Goal: Transaction & Acquisition: Book appointment/travel/reservation

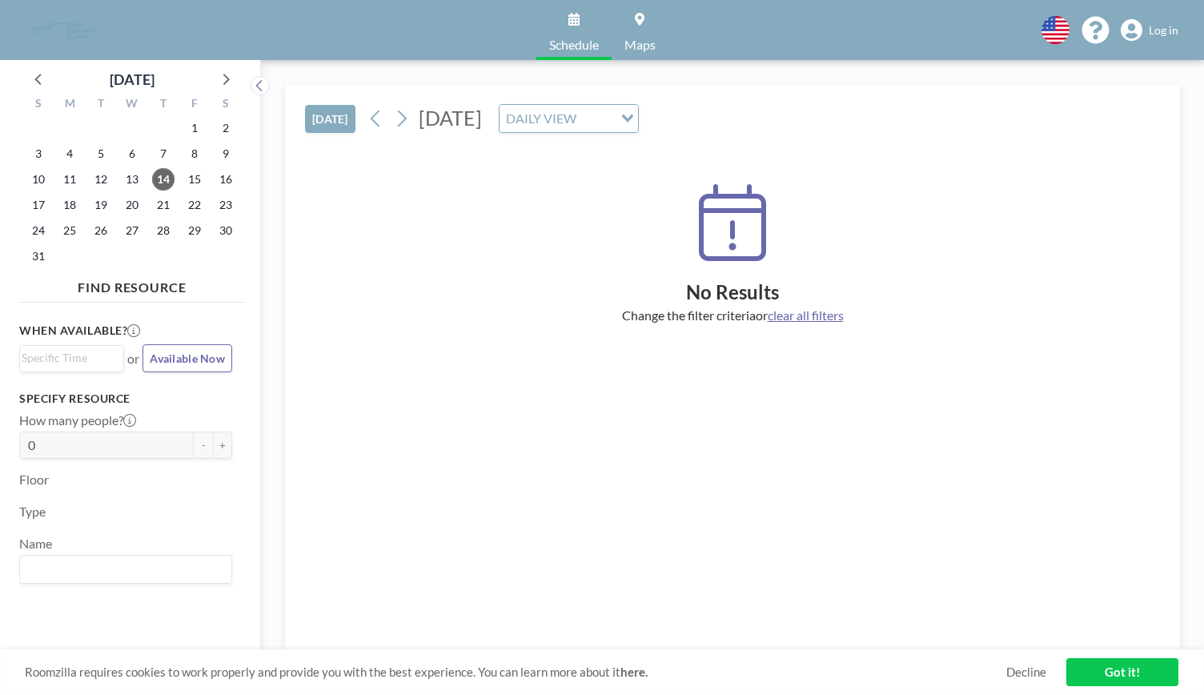
click at [1164, 665] on link "Got it!" at bounding box center [1123, 672] width 112 height 28
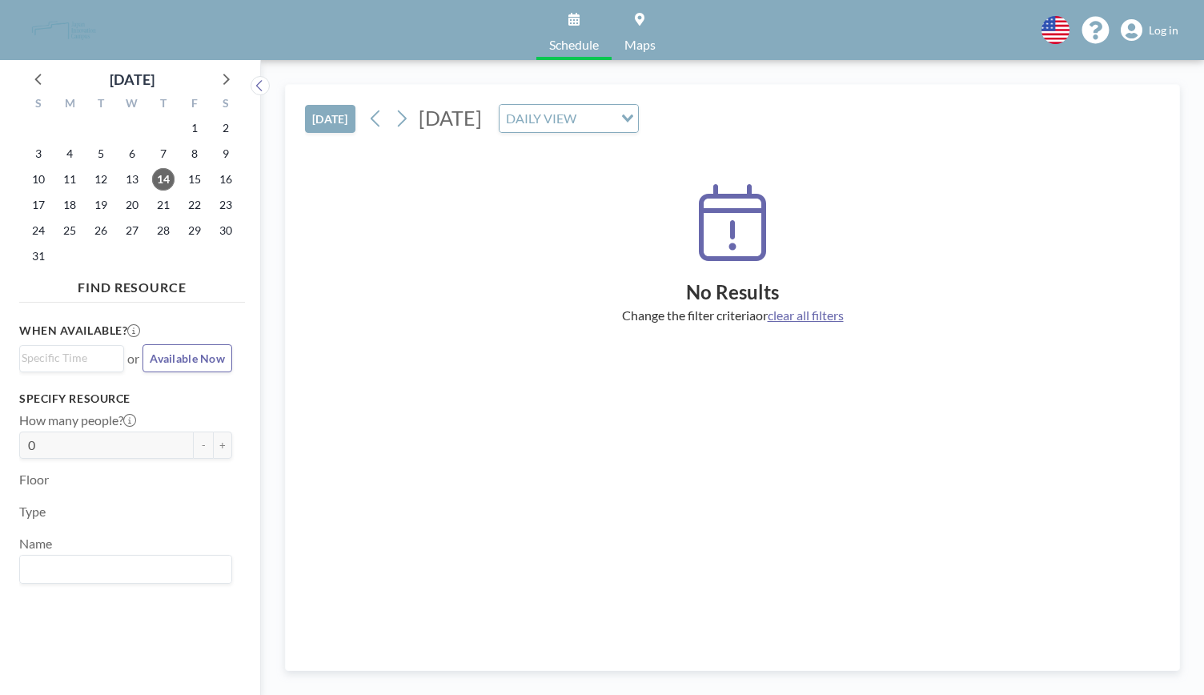
click at [374, 465] on div "No Results Change the filter criteria or clear all filters" at bounding box center [732, 398] width 855 height 505
click at [128, 212] on span "20" at bounding box center [132, 205] width 22 height 22
click at [126, 183] on span "13" at bounding box center [132, 179] width 22 height 22
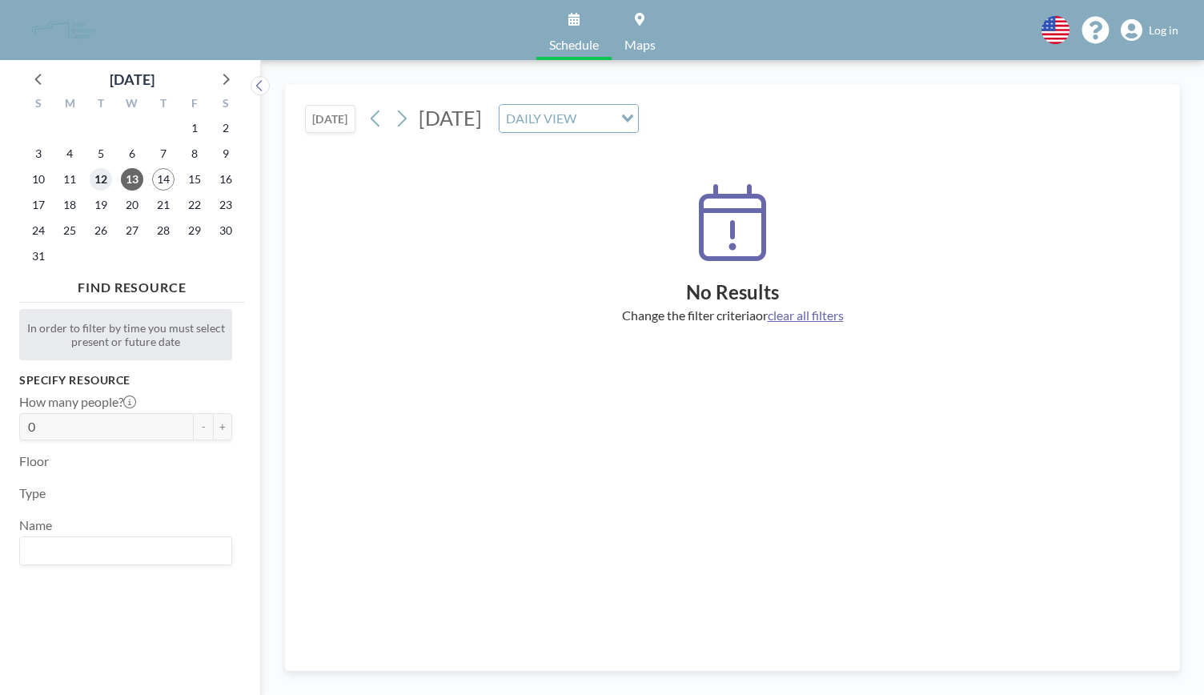
click at [104, 182] on span "12" at bounding box center [101, 179] width 22 height 22
click at [78, 207] on span "18" at bounding box center [69, 205] width 22 height 22
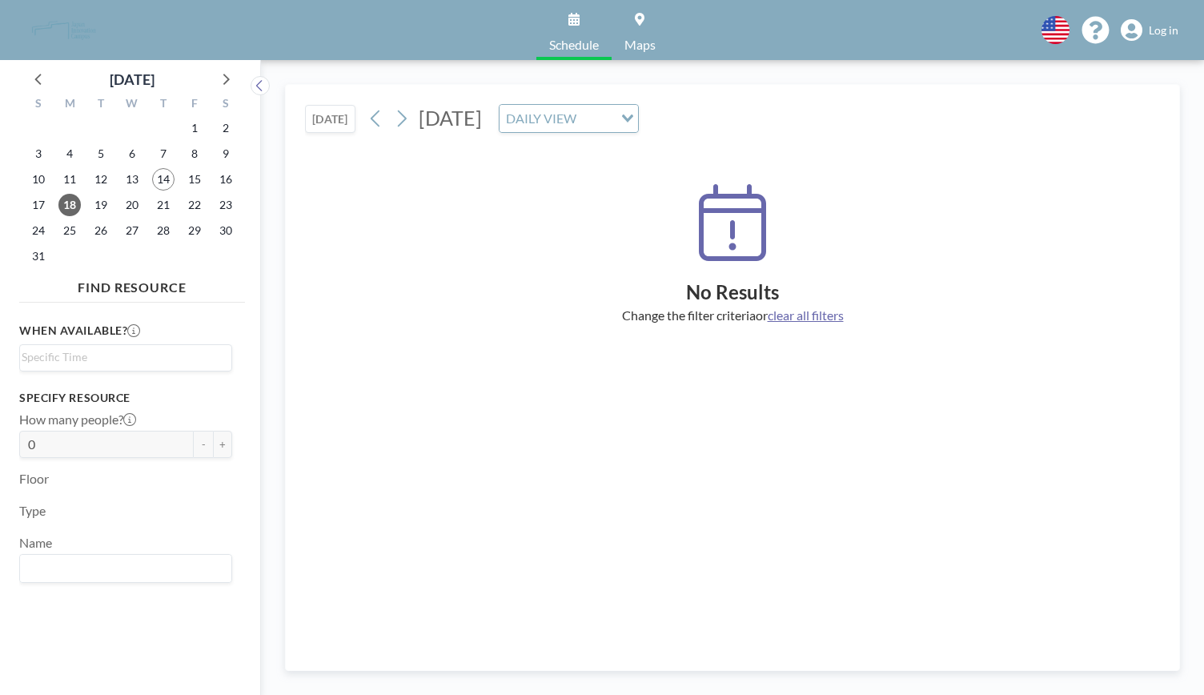
click at [1157, 33] on span "Log in" at bounding box center [1164, 30] width 30 height 14
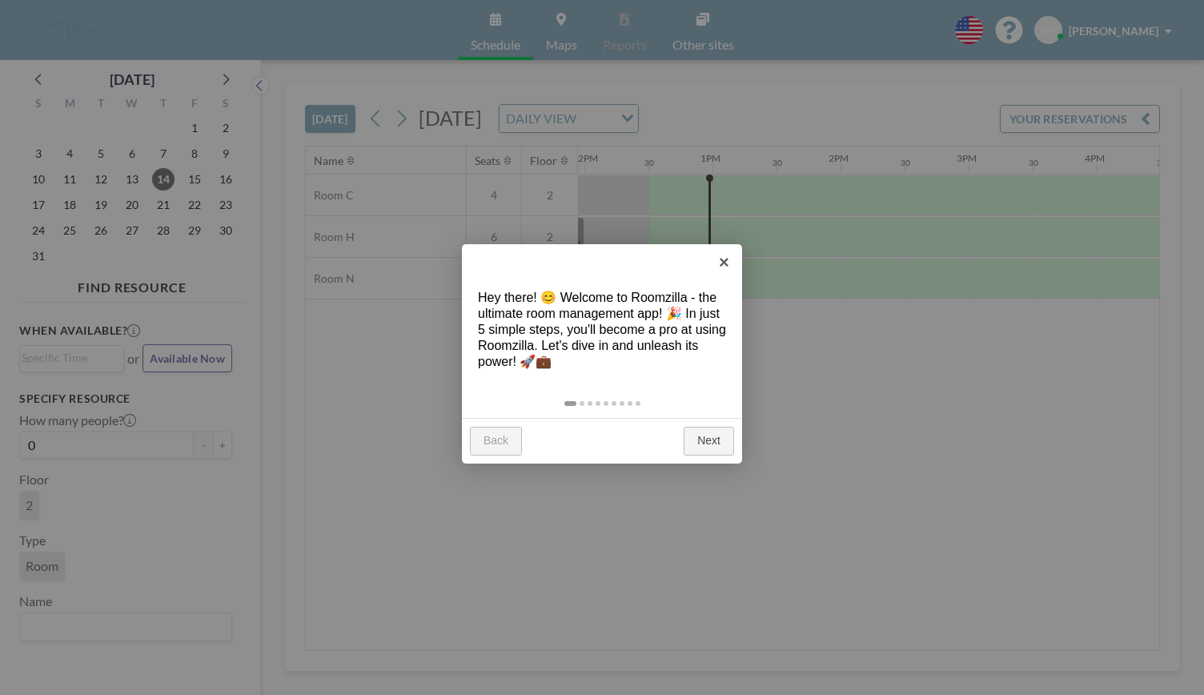
scroll to position [0, 1538]
click at [710, 436] on link "Next" at bounding box center [709, 441] width 50 height 29
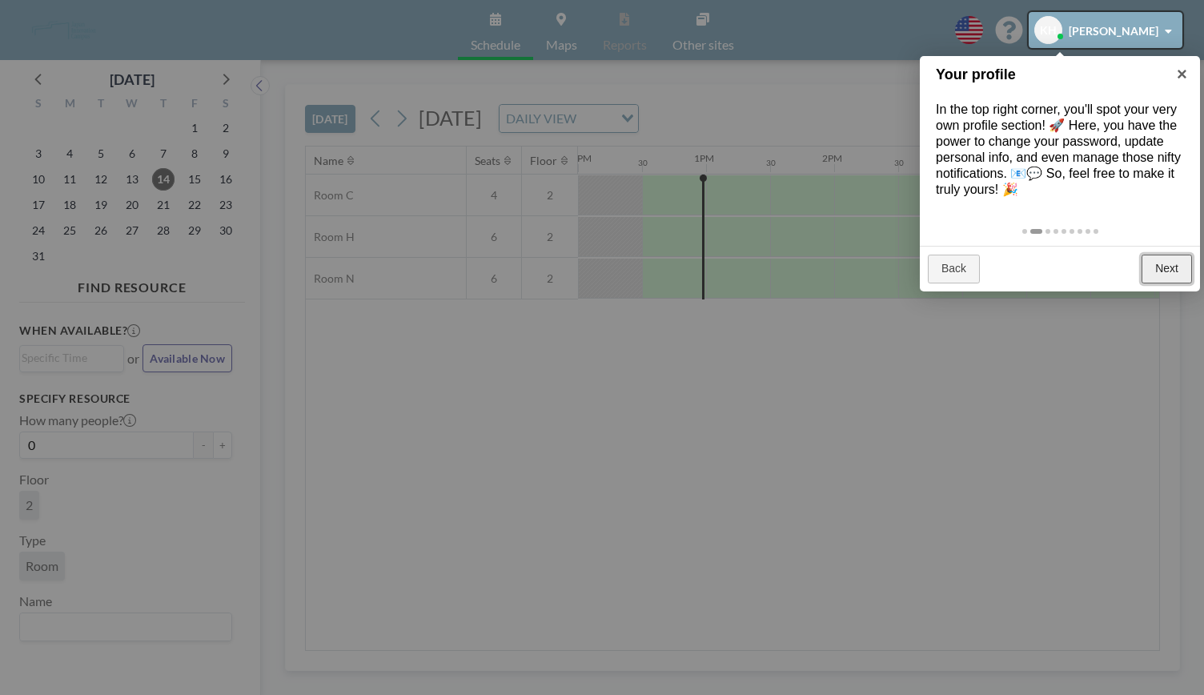
click at [1180, 274] on link "Next" at bounding box center [1167, 269] width 50 height 29
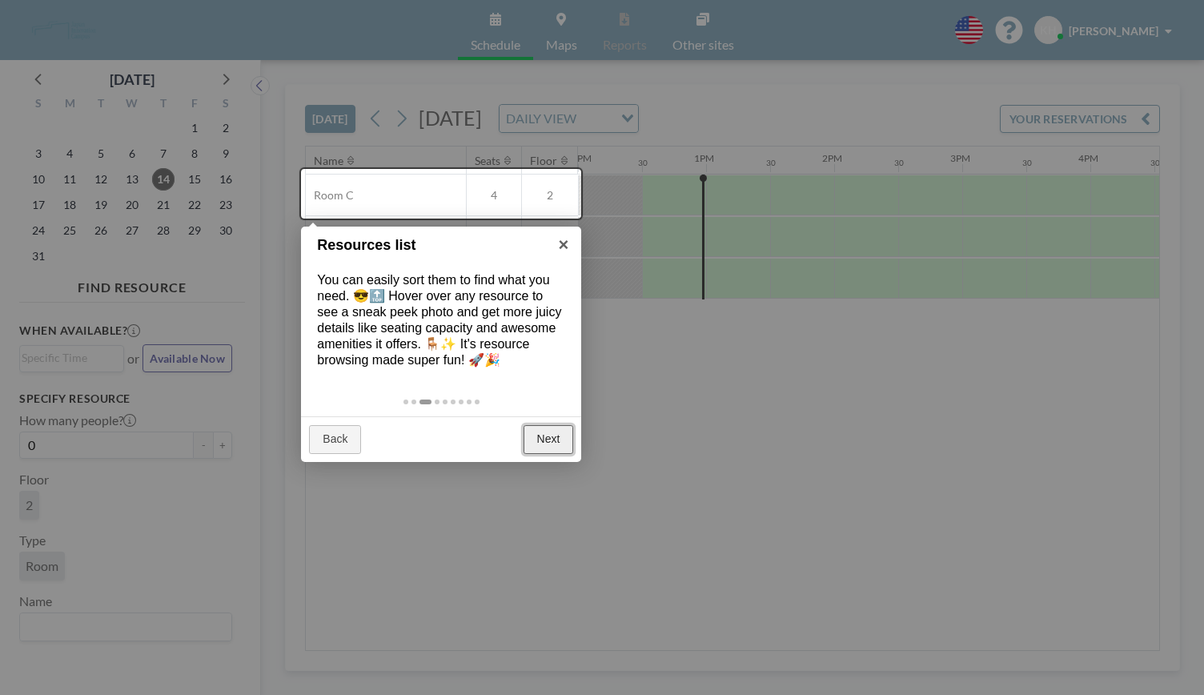
click at [545, 432] on link "Next" at bounding box center [549, 439] width 50 height 29
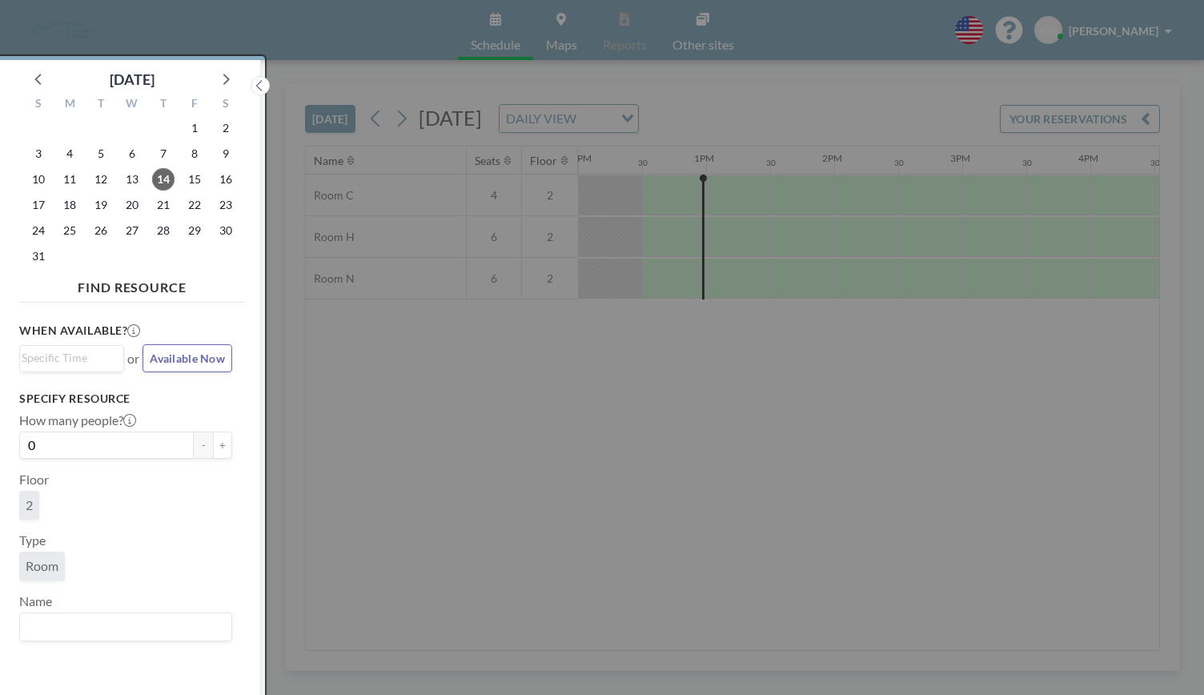
scroll to position [4, 0]
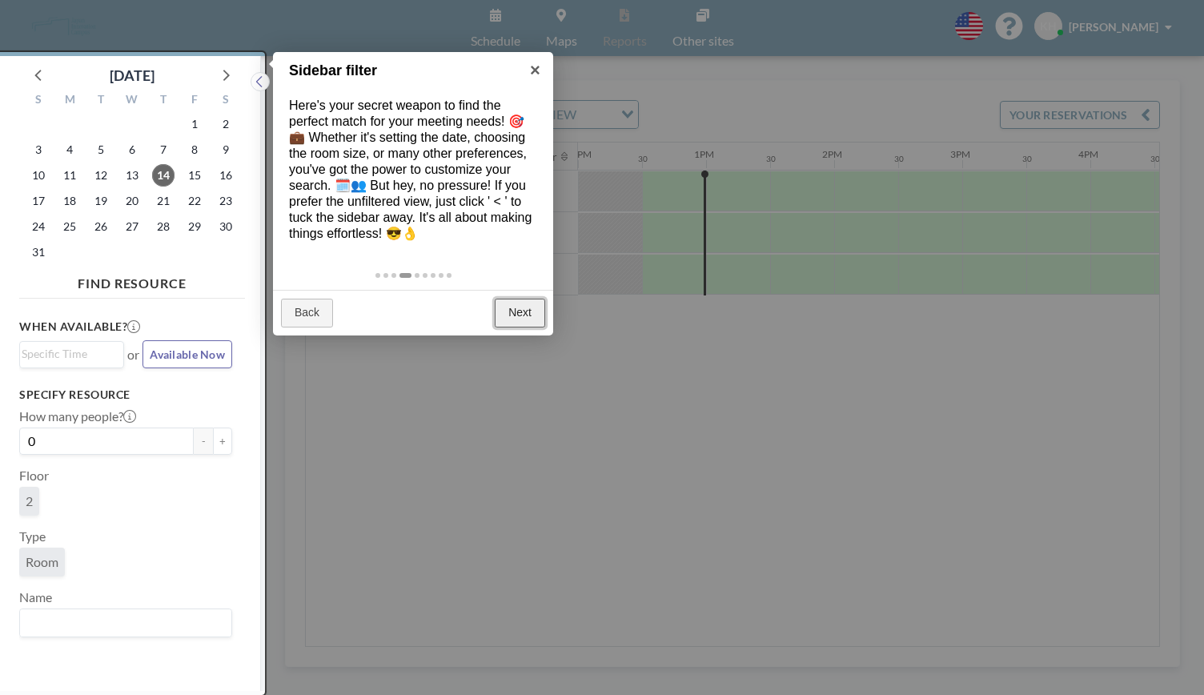
click at [541, 299] on link "Next" at bounding box center [520, 313] width 50 height 29
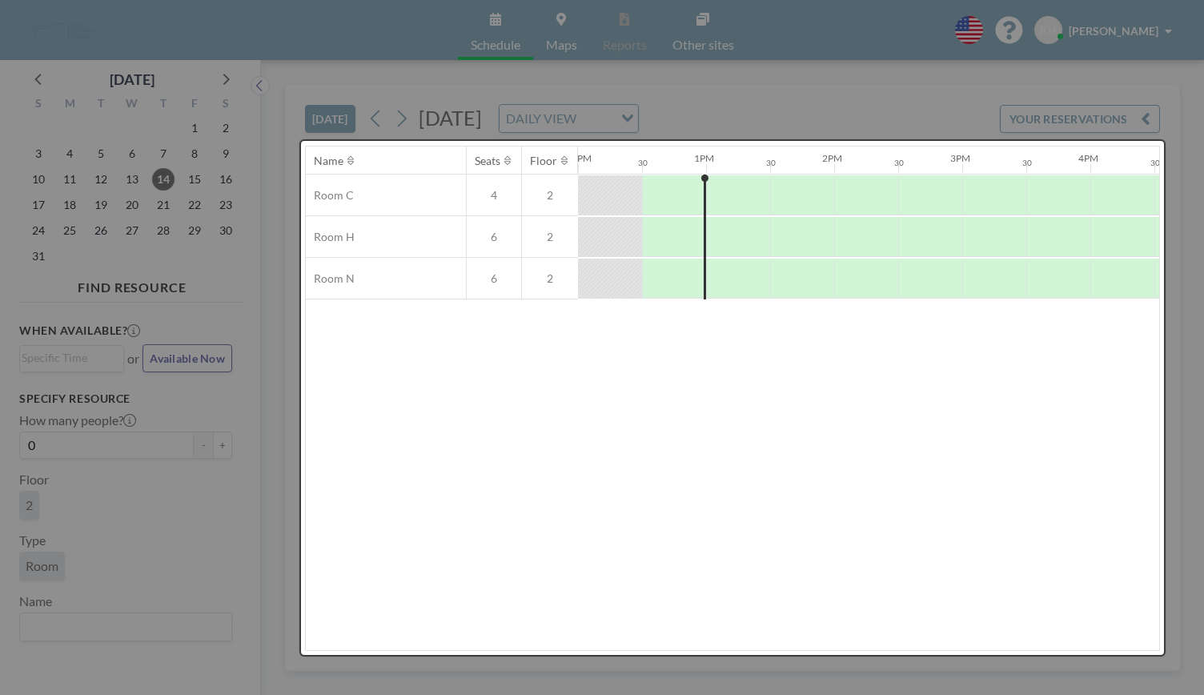
scroll to position [0, 0]
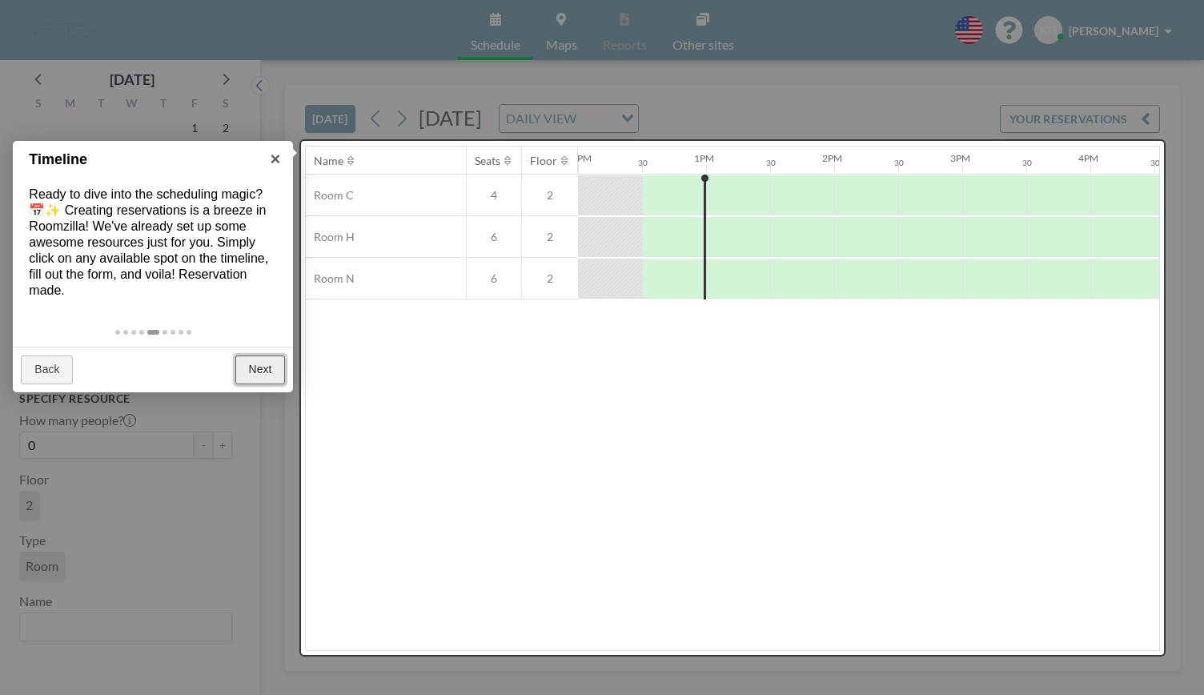
click at [267, 366] on link "Next" at bounding box center [260, 370] width 50 height 29
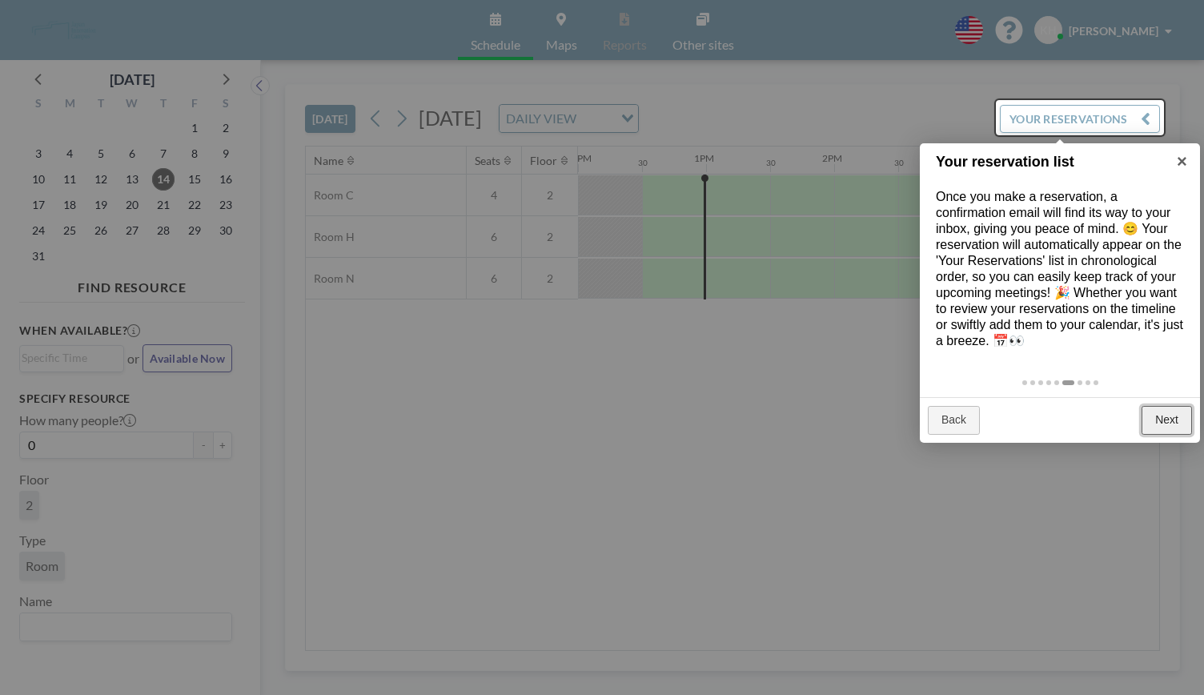
click at [1184, 420] on link "Next" at bounding box center [1167, 420] width 50 height 29
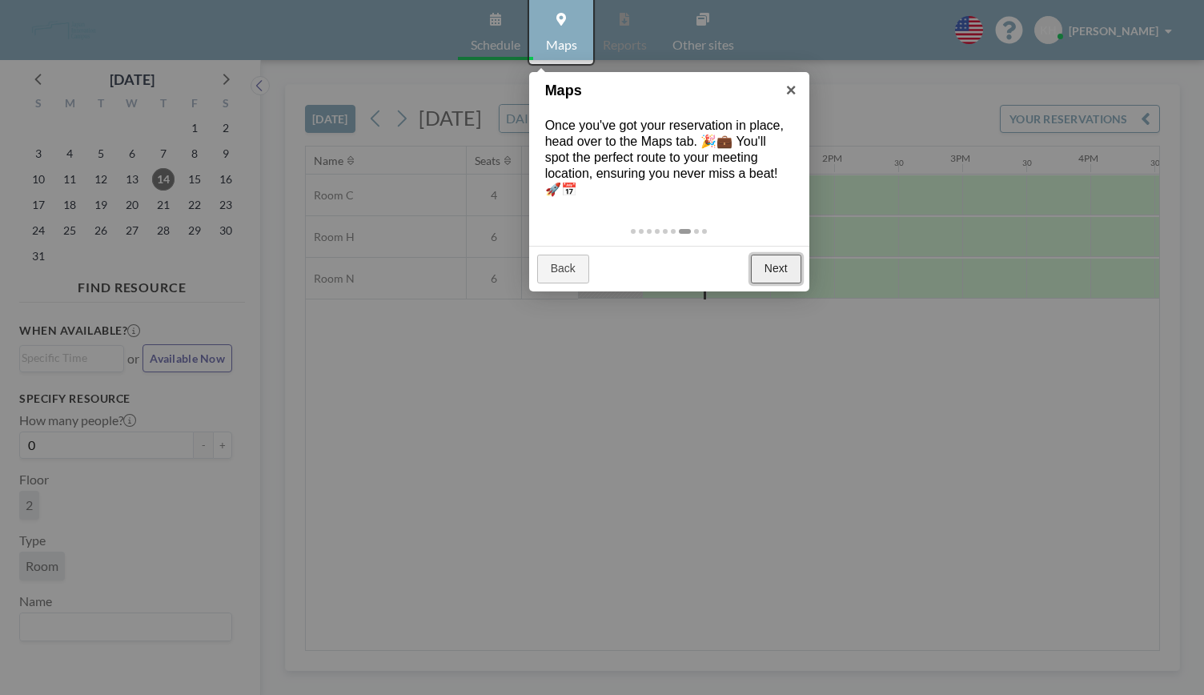
click at [783, 275] on link "Next" at bounding box center [776, 269] width 50 height 29
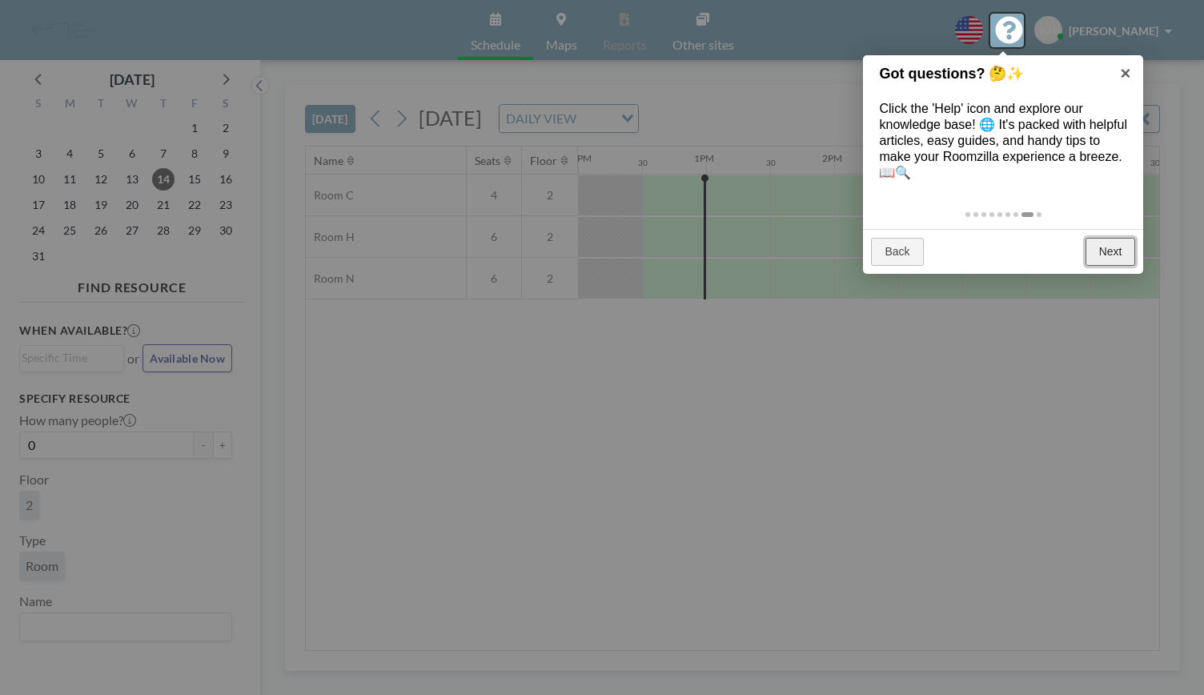
click at [1111, 261] on link "Next" at bounding box center [1111, 252] width 50 height 29
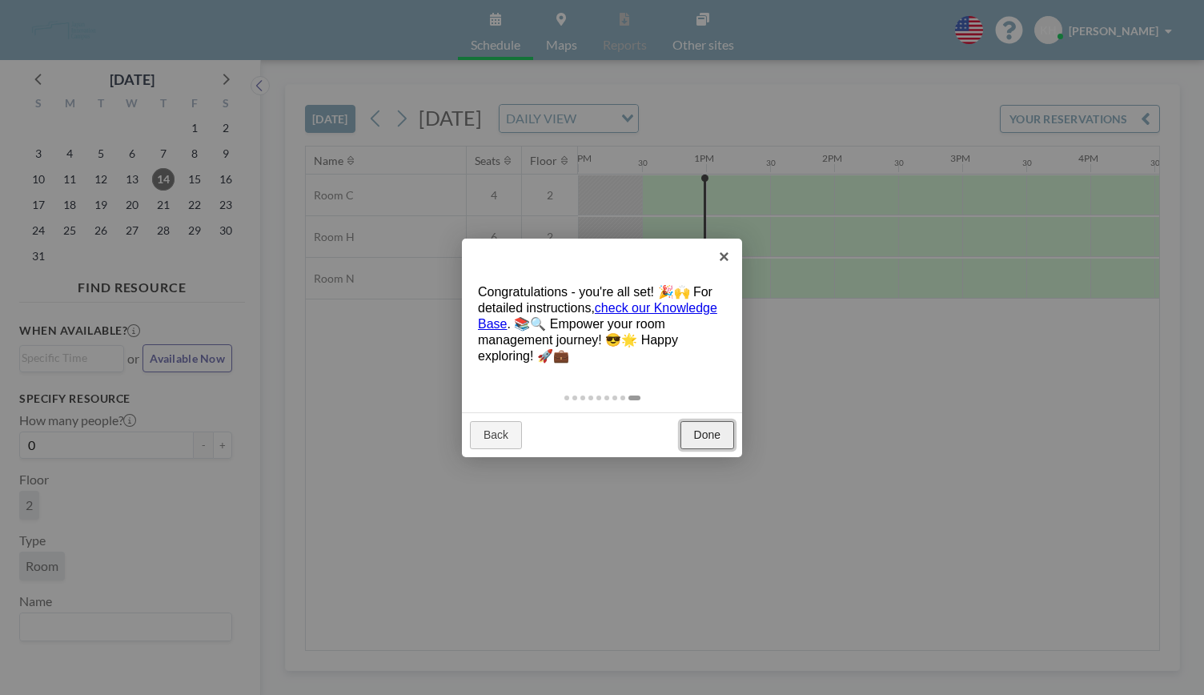
click at [709, 443] on link "Done" at bounding box center [708, 435] width 54 height 29
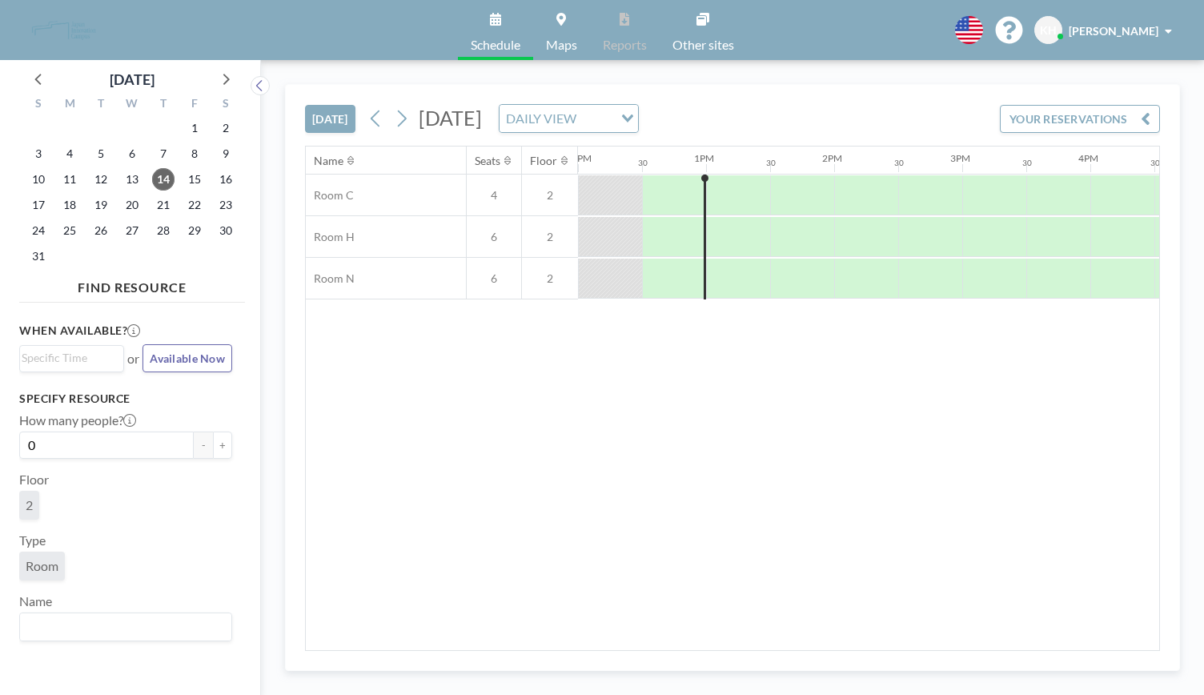
click at [586, 515] on div "Name Seats Floor 12AM 30 1AM 30 2AM 30 3AM 30 4AM 30 5AM 30 6AM 30 7AM 30 8AM 3…" at bounding box center [733, 399] width 854 height 504
click at [101, 207] on span "19" at bounding box center [101, 205] width 22 height 22
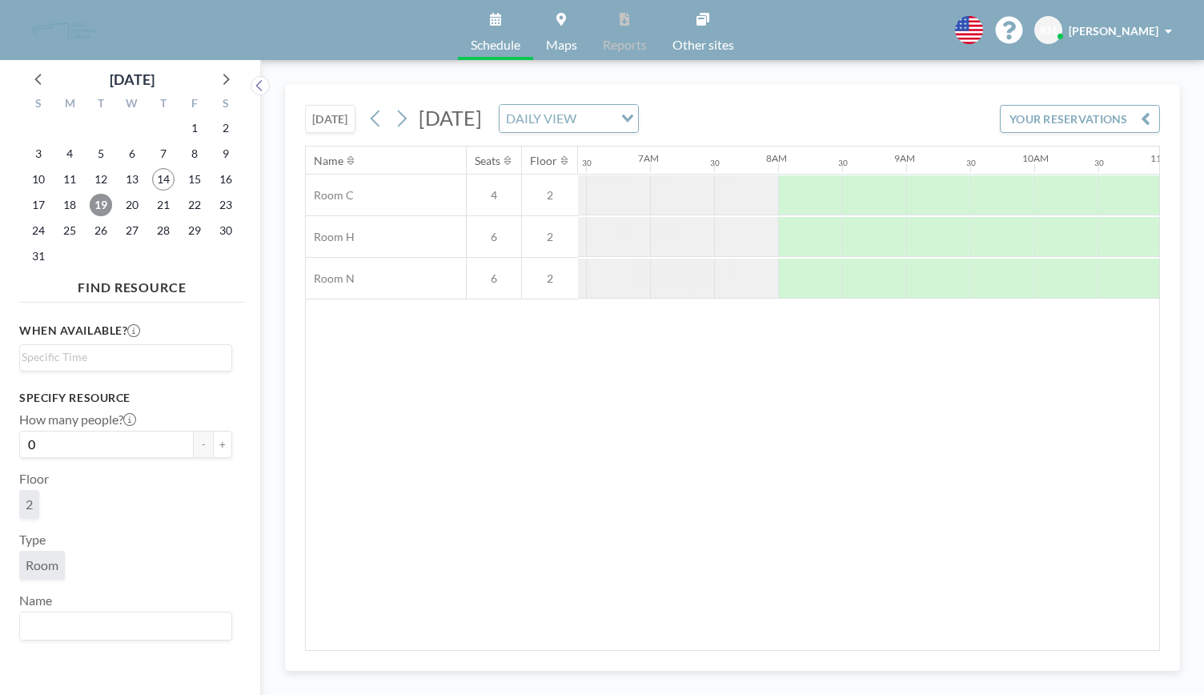
scroll to position [0, 961]
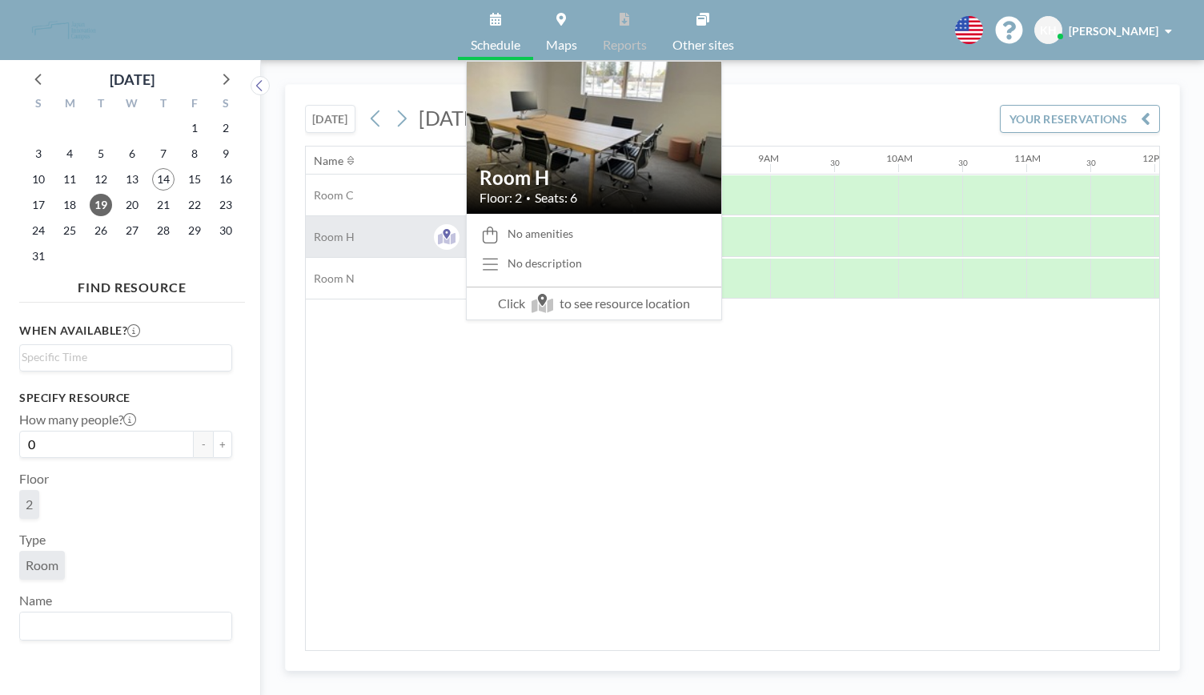
click at [404, 251] on div "Room H" at bounding box center [386, 236] width 160 height 41
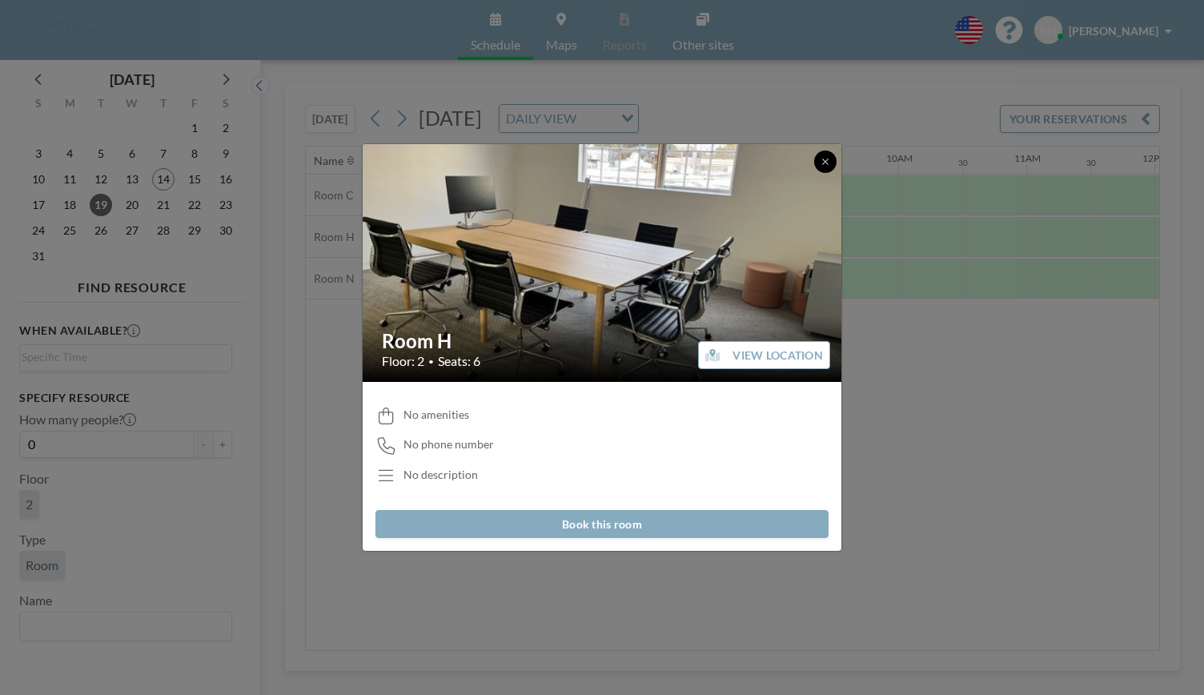
click at [832, 161] on button at bounding box center [825, 162] width 22 height 22
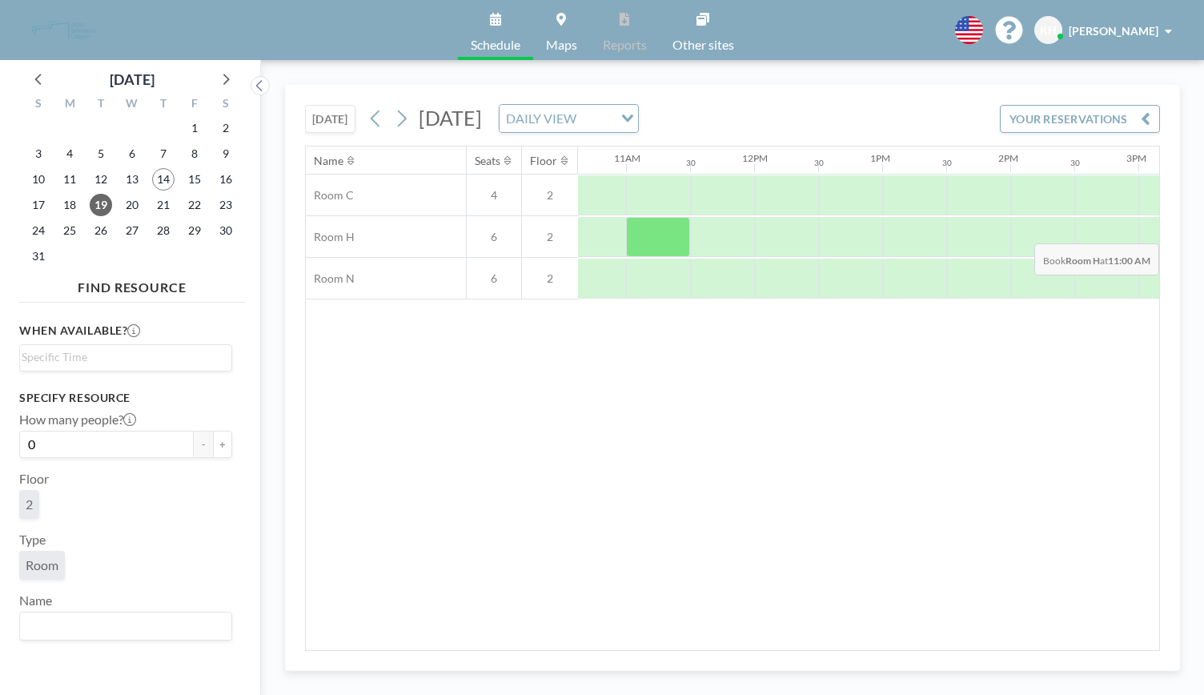
scroll to position [0, 1441]
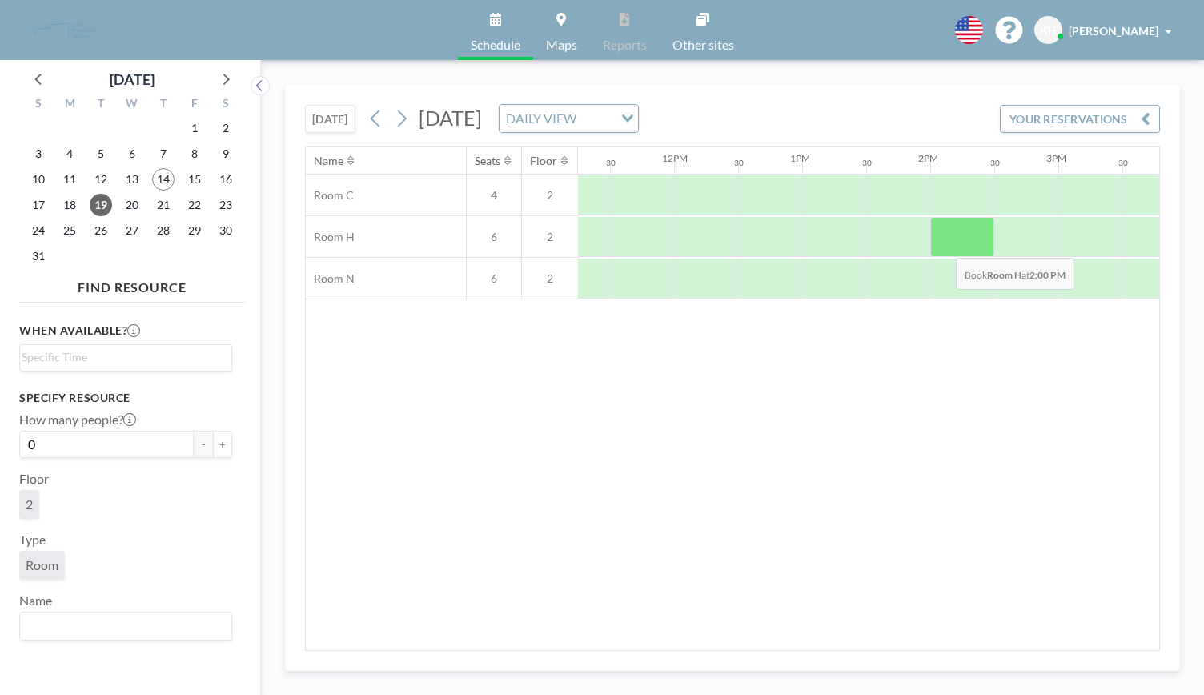
click at [943, 244] on div at bounding box center [963, 237] width 64 height 40
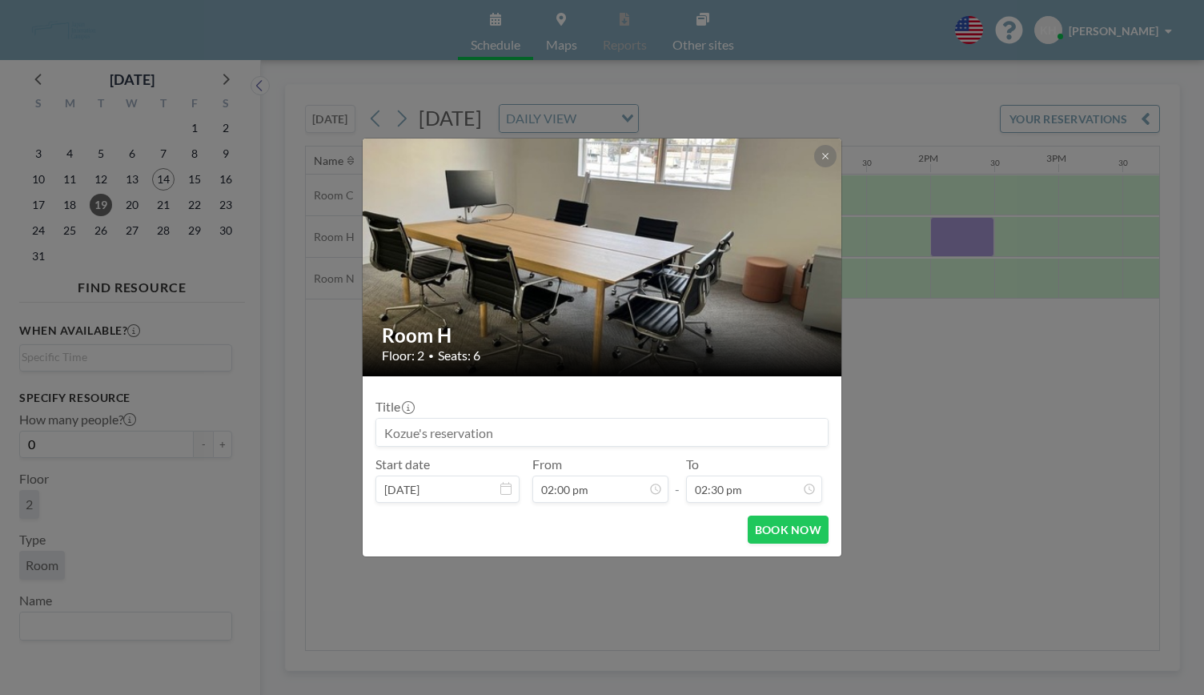
click at [1012, 243] on div "Room H Floor: 2 • Seats: 6 Title Start date Aug 19, 2025 From 02:00 pm - To 02:…" at bounding box center [602, 347] width 1204 height 695
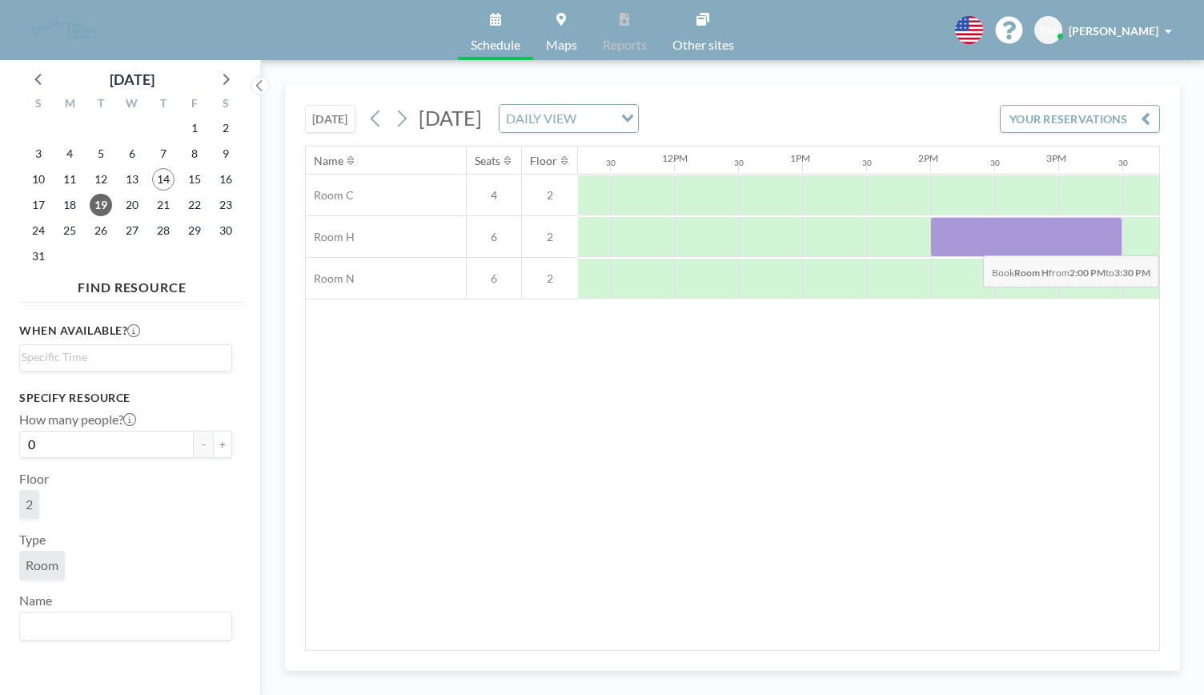
drag, startPoint x: 973, startPoint y: 243, endPoint x: 1065, endPoint y: 242, distance: 92.1
click at [1065, 242] on div at bounding box center [1027, 237] width 192 height 40
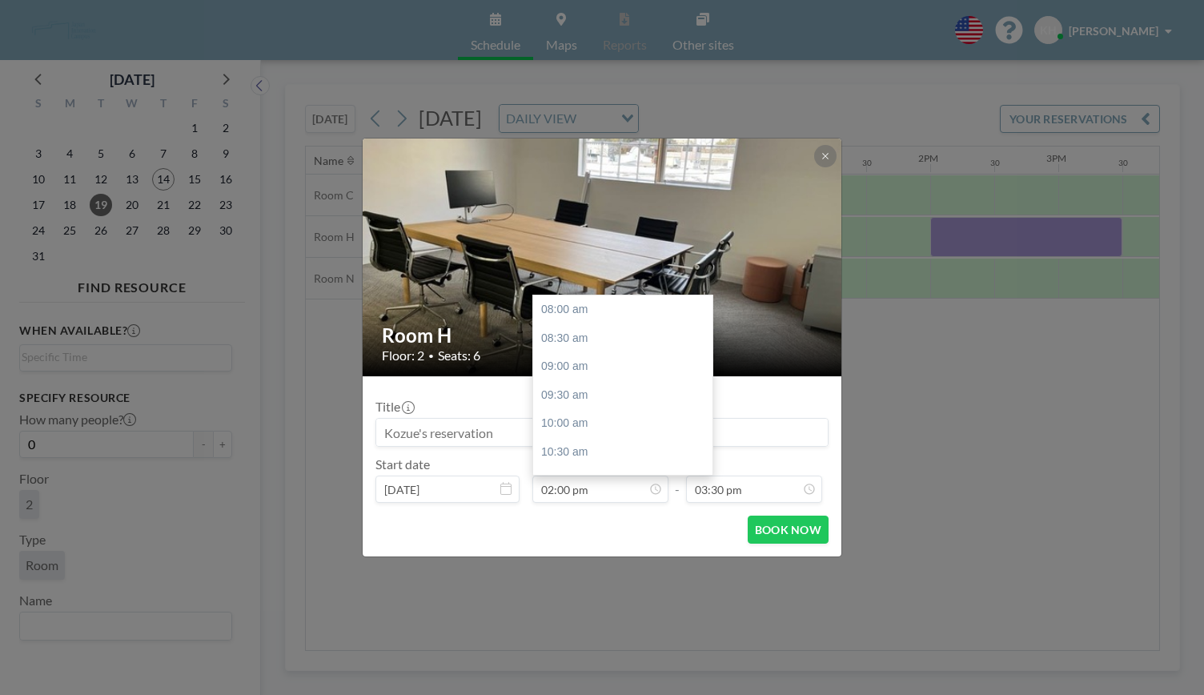
scroll to position [342, 0]
click at [461, 439] on input at bounding box center [602, 432] width 452 height 27
type input "NEDO Miyaoka"
click at [762, 531] on button "BOOK NOW" at bounding box center [788, 530] width 81 height 28
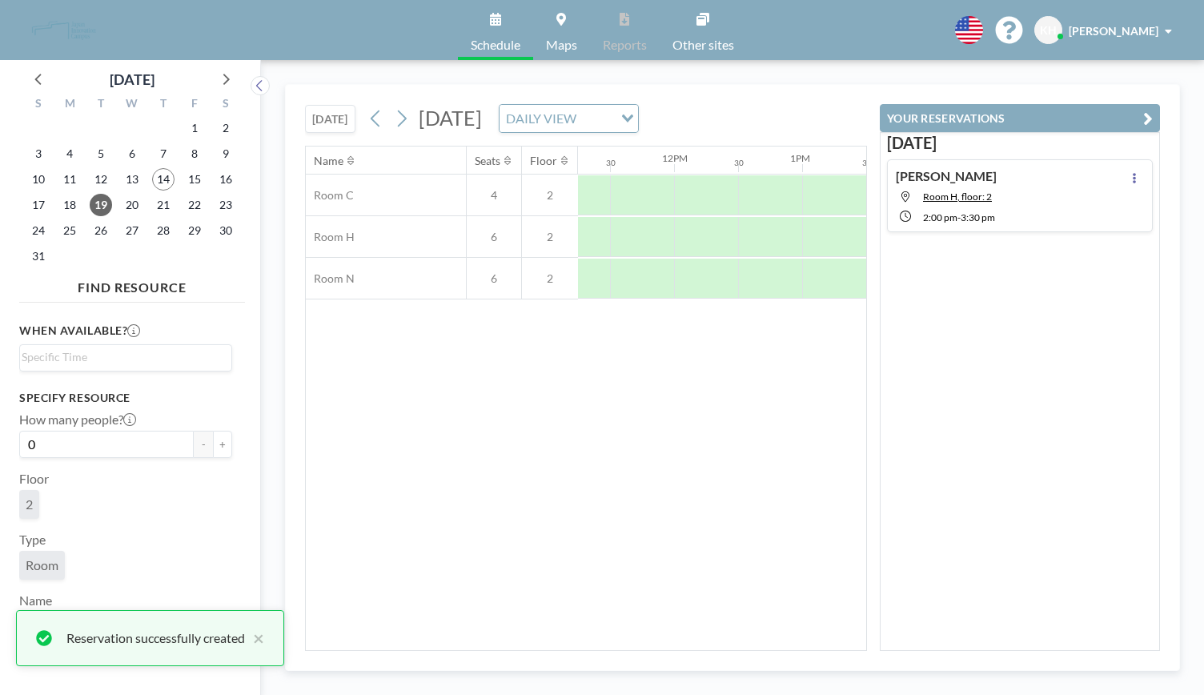
click at [762, 531] on div "Name Seats Floor 12AM 30 1AM 30 2AM 30 3AM 30 4AM 30 5AM 30 6AM 30 7AM 30 8AM 3…" at bounding box center [586, 399] width 561 height 504
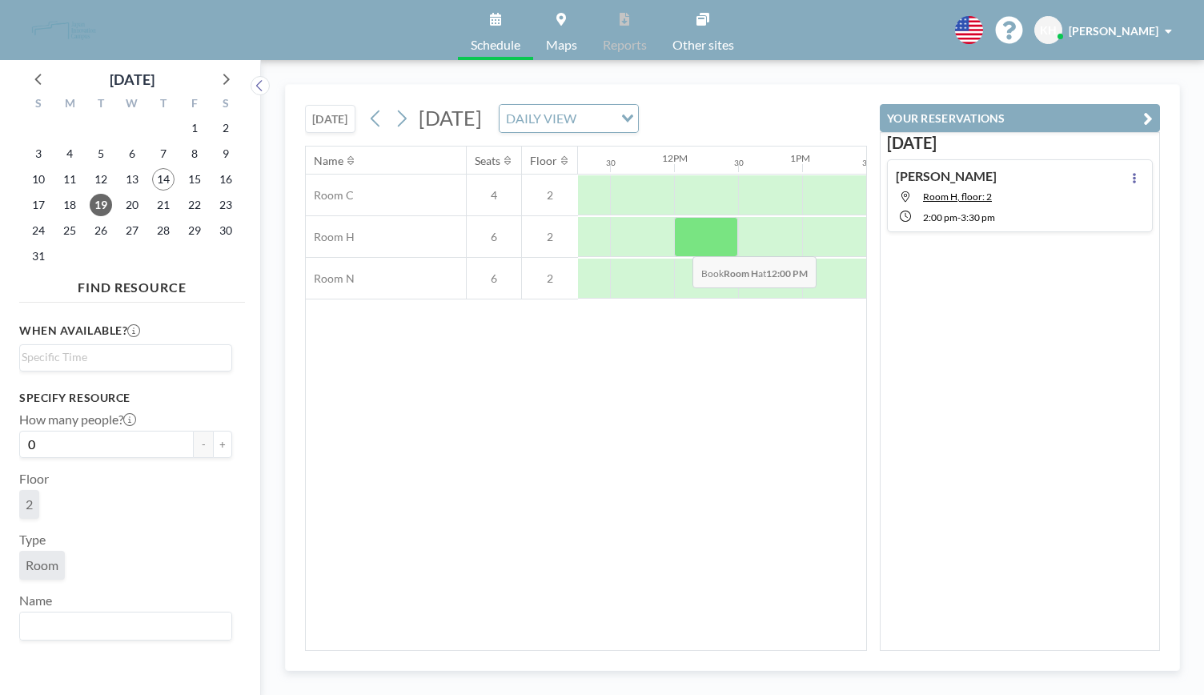
click at [680, 243] on div at bounding box center [706, 237] width 64 height 40
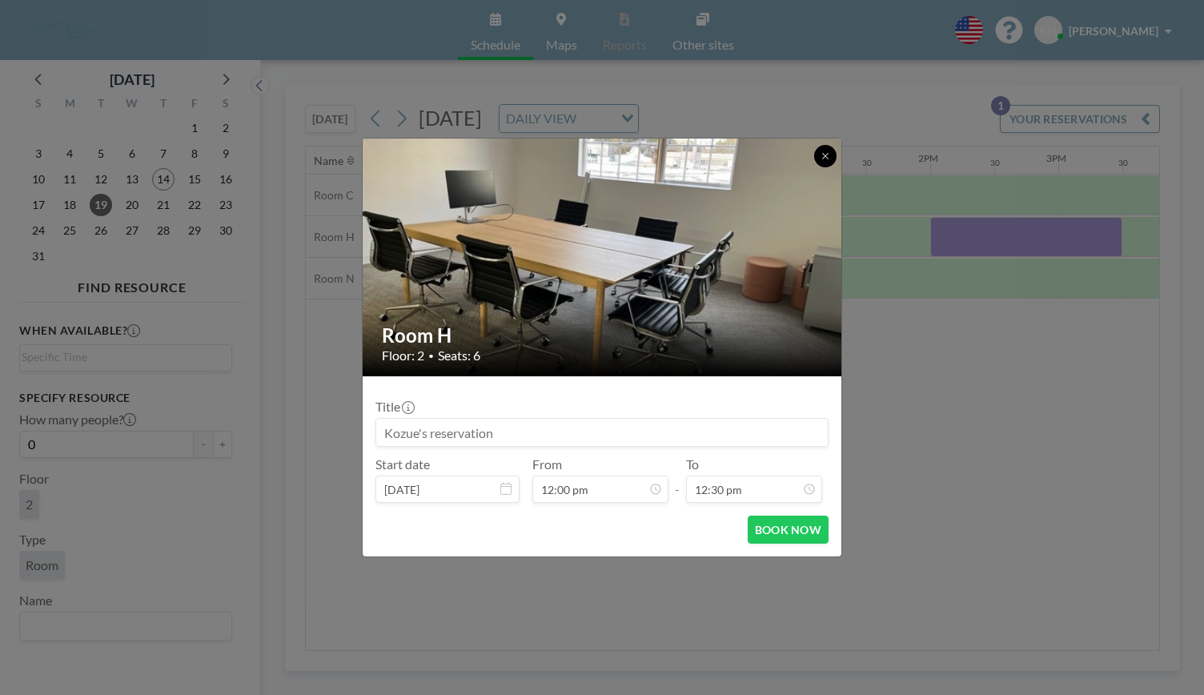
click at [828, 156] on icon at bounding box center [826, 156] width 10 height 10
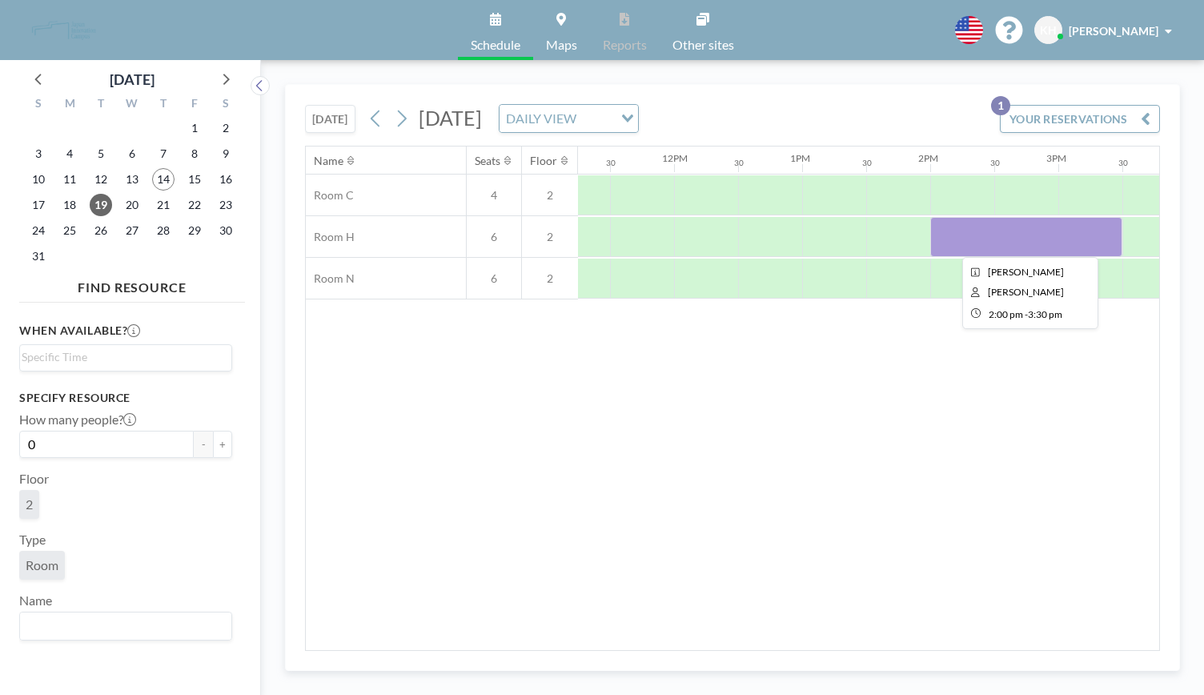
click at [937, 234] on div at bounding box center [1027, 237] width 192 height 40
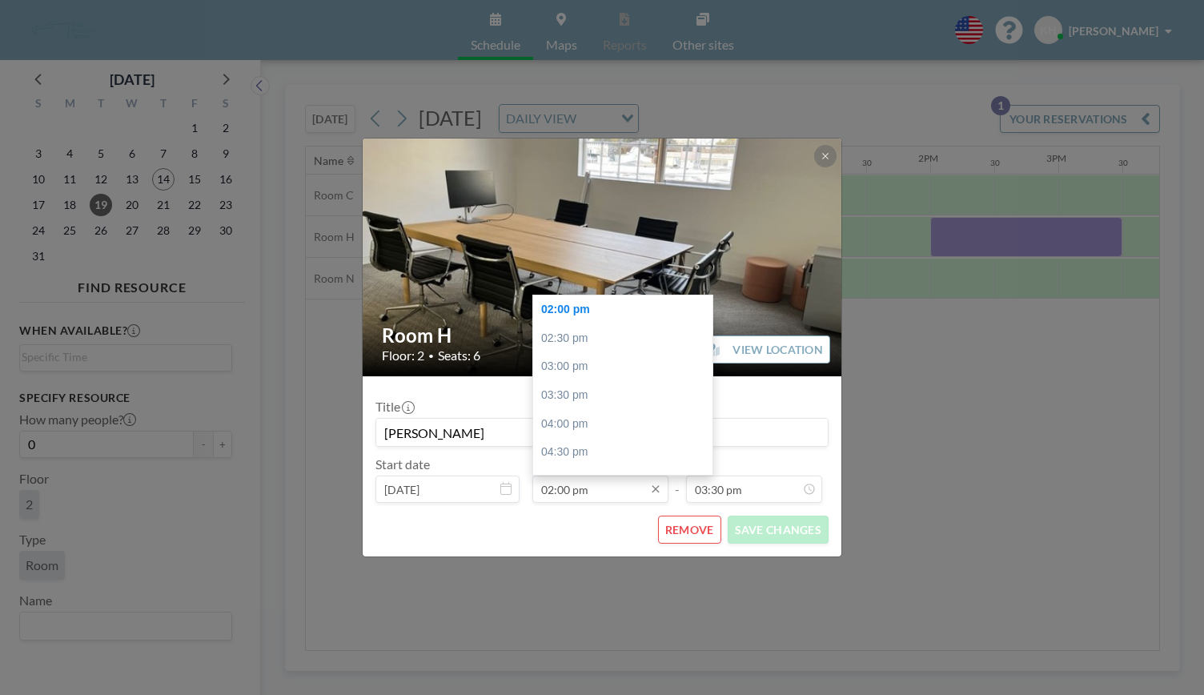
click at [640, 487] on input "02:00 pm" at bounding box center [601, 489] width 136 height 27
click at [580, 395] on div "03:30 pm" at bounding box center [626, 395] width 187 height 29
type input "03:30 pm"
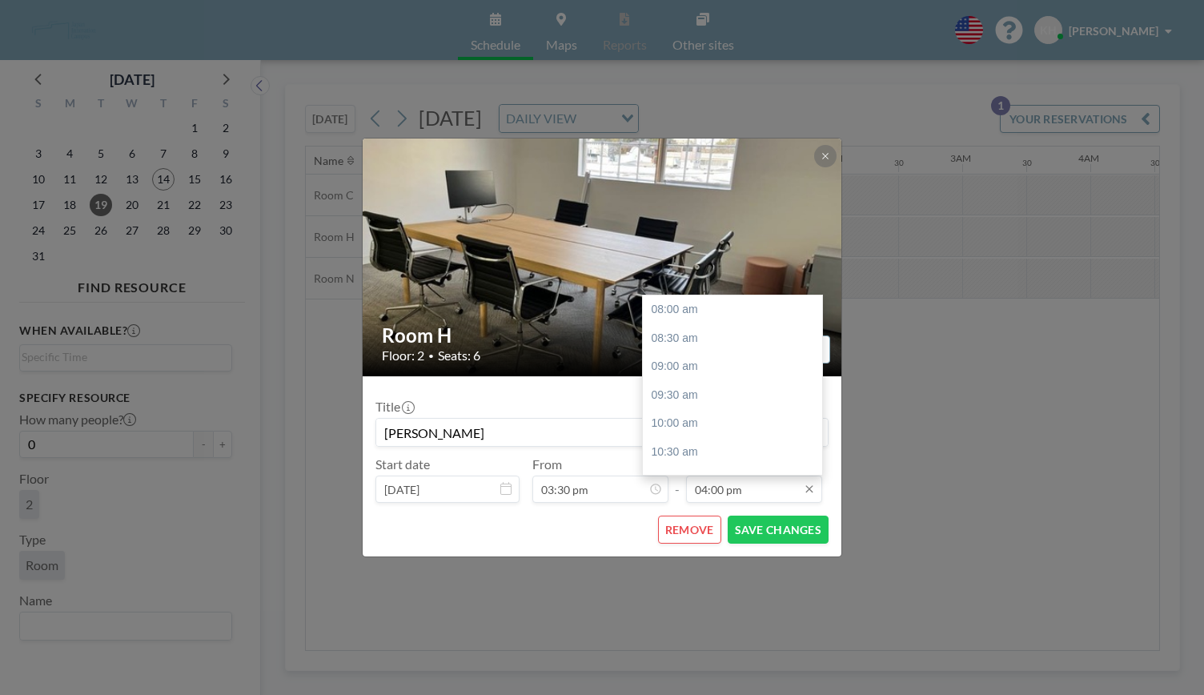
scroll to position [456, 0]
click at [765, 492] on input "04:00 pm" at bounding box center [754, 489] width 136 height 27
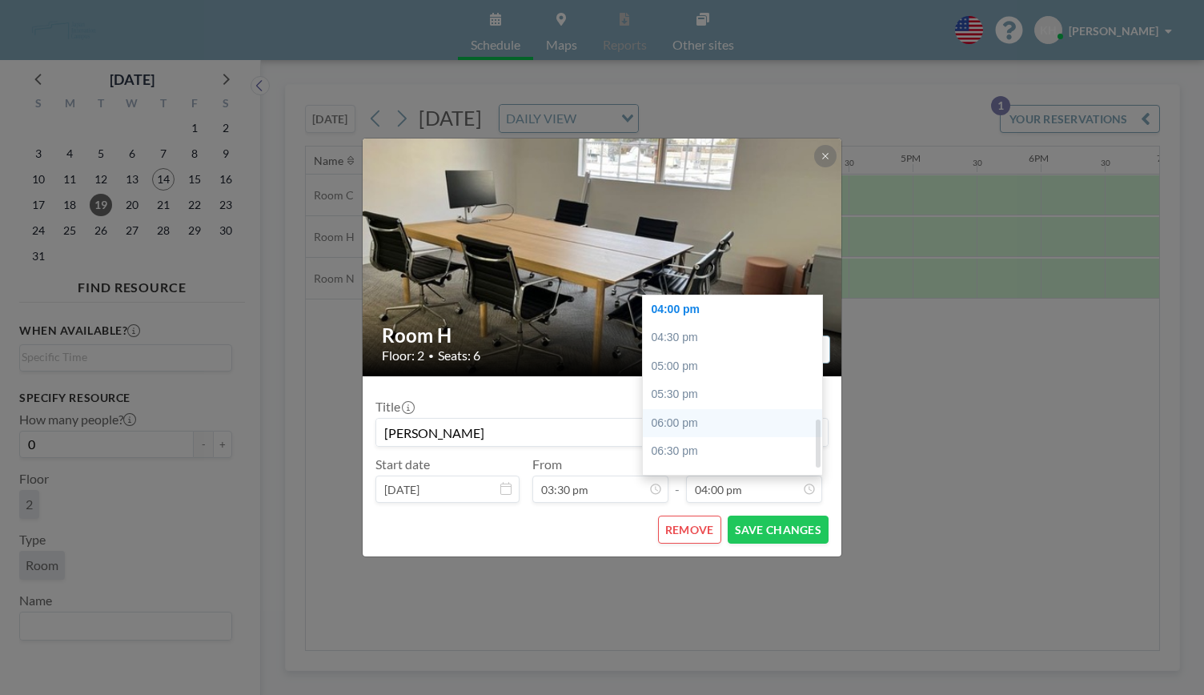
scroll to position [0, 1922]
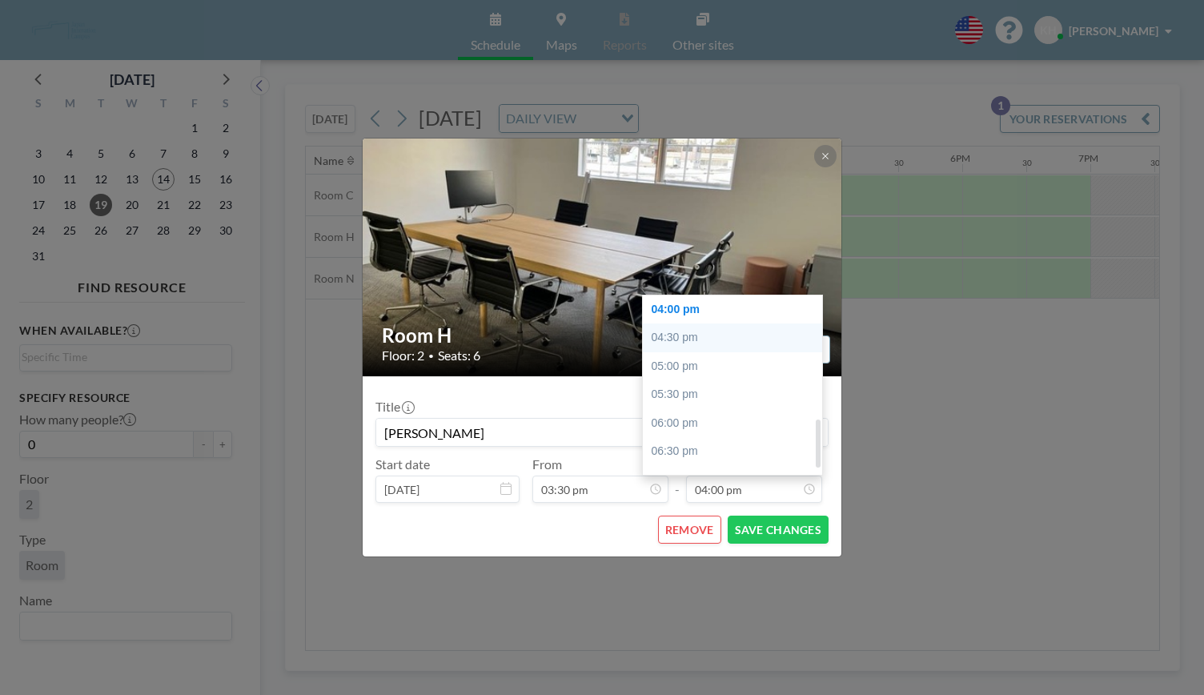
click at [693, 340] on div "04:30 pm" at bounding box center [736, 338] width 187 height 29
type input "04:30 pm"
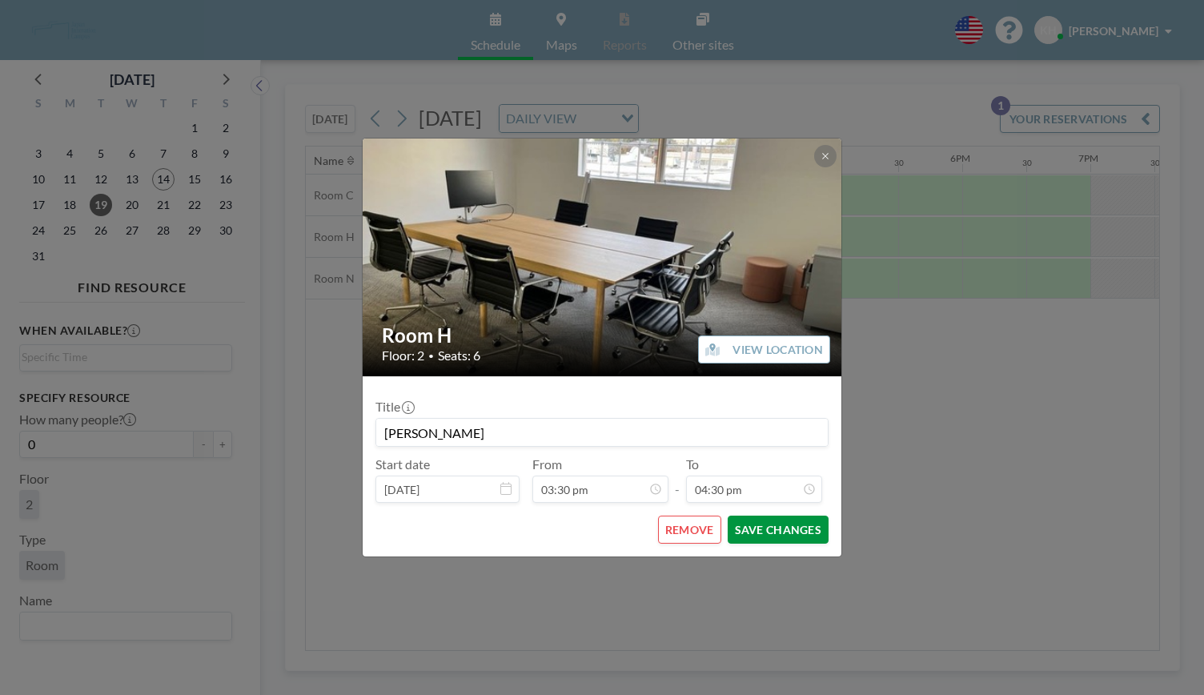
scroll to position [476, 0]
click at [801, 531] on button "SAVE CHANGES" at bounding box center [778, 530] width 101 height 28
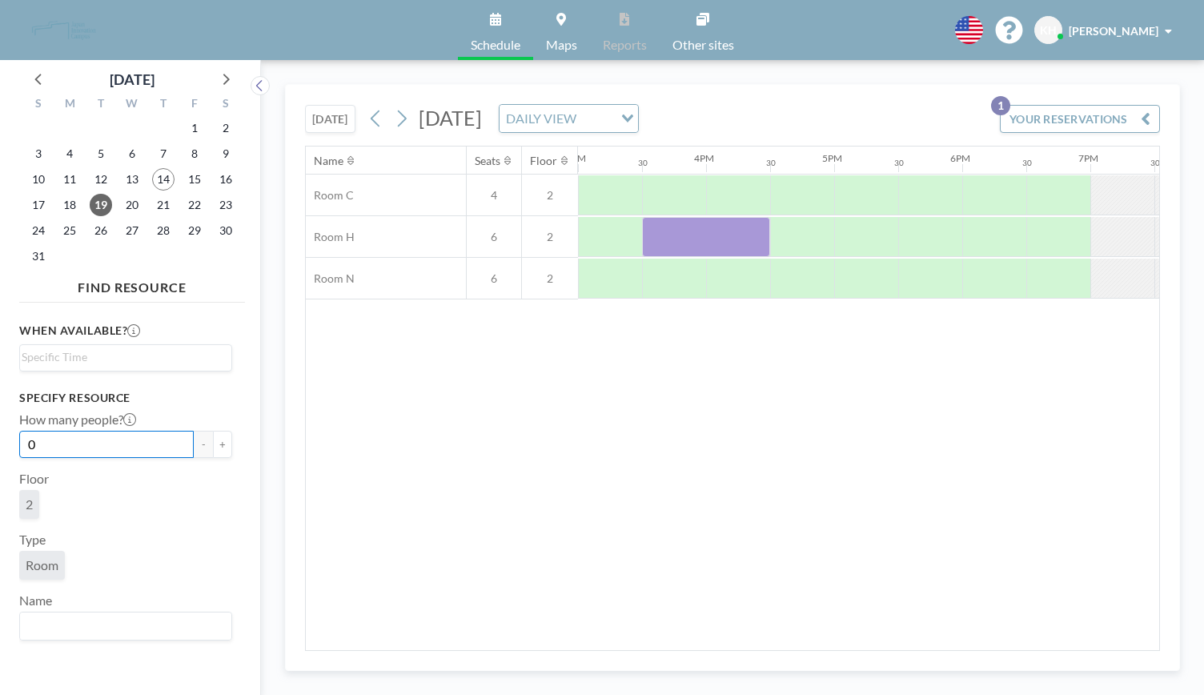
click at [166, 448] on input "0" at bounding box center [106, 444] width 175 height 27
click at [556, 491] on div "Name Seats Floor 12AM 30 1AM 30 2AM 30 3AM 30 4AM 30 5AM 30 6AM 30 7AM 30 8AM 3…" at bounding box center [733, 399] width 854 height 504
click at [1086, 116] on button "YOUR RESERVATIONS 1" at bounding box center [1080, 119] width 160 height 28
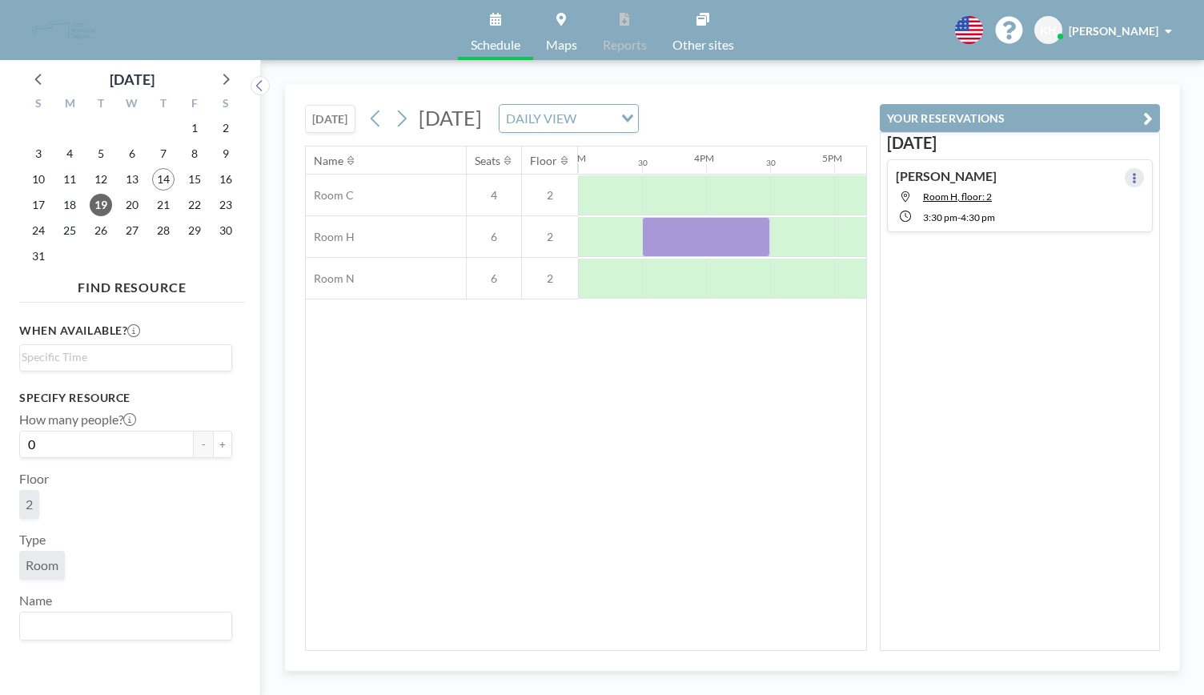
click at [1132, 175] on icon at bounding box center [1135, 178] width 6 height 10
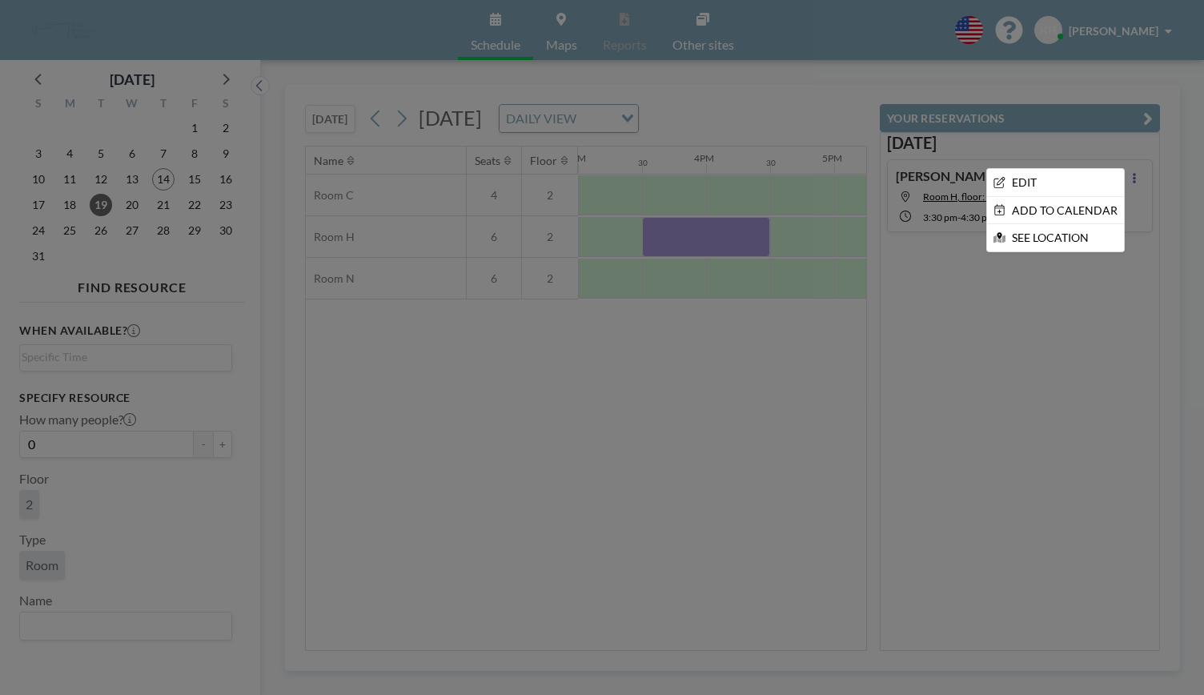
click at [1025, 353] on div at bounding box center [602, 347] width 1204 height 695
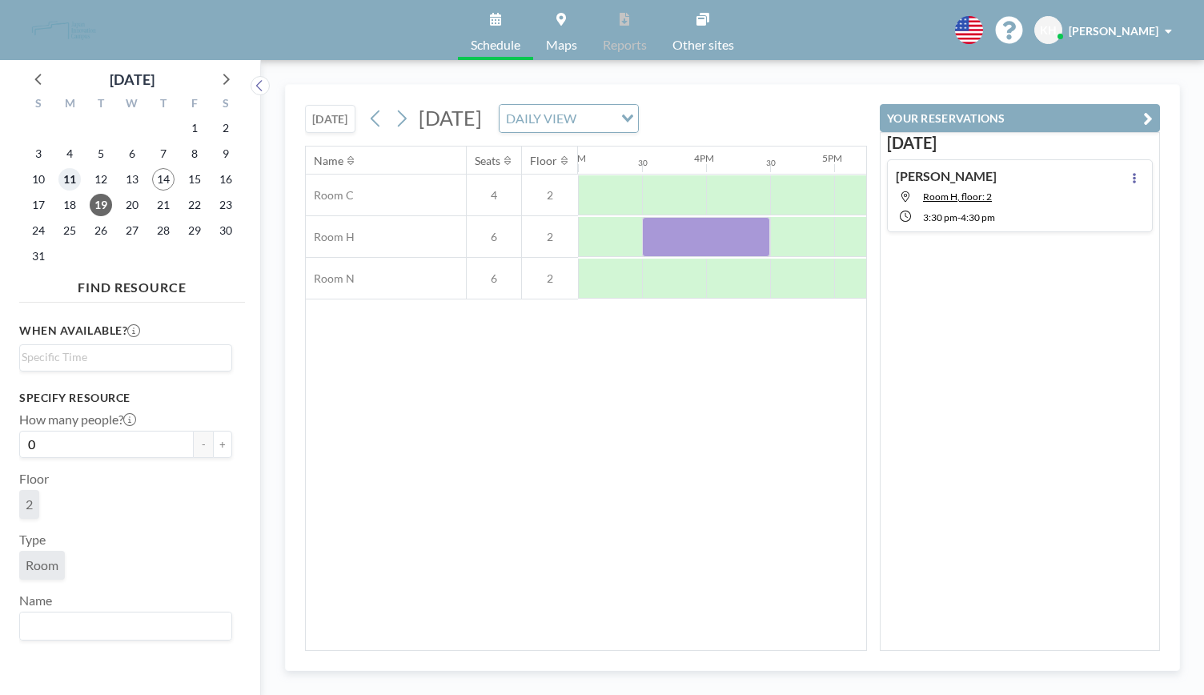
click at [70, 185] on span "11" at bounding box center [69, 179] width 22 height 22
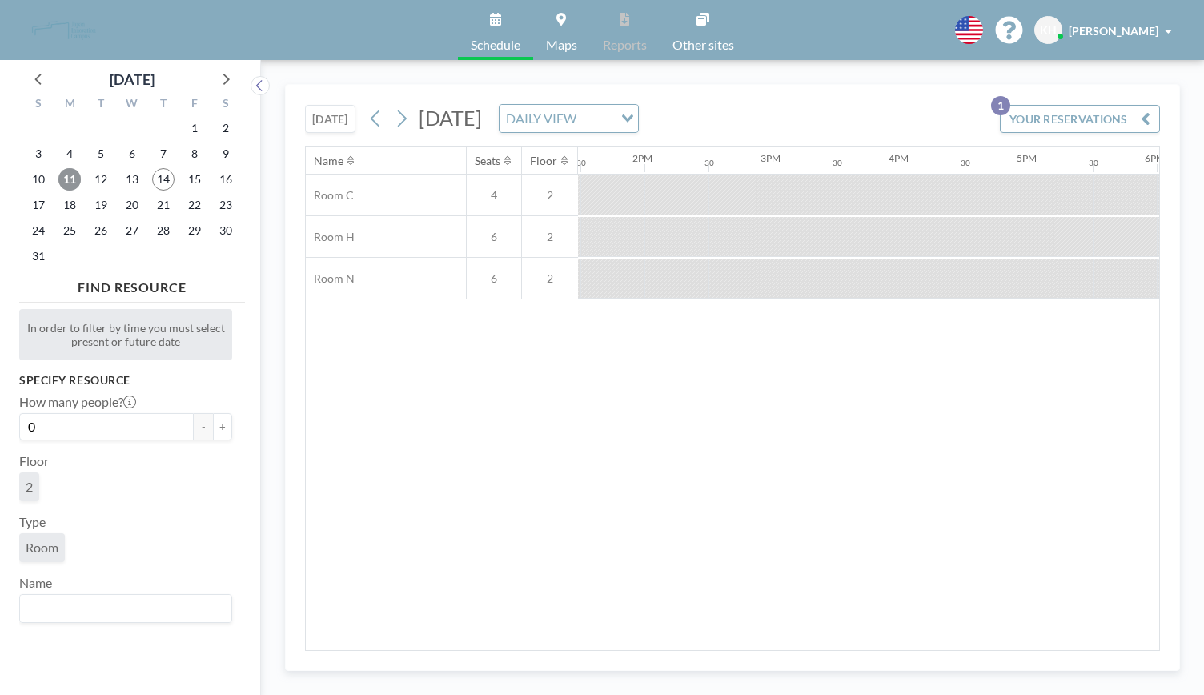
scroll to position [0, 1762]
click at [74, 207] on span "18" at bounding box center [69, 205] width 22 height 22
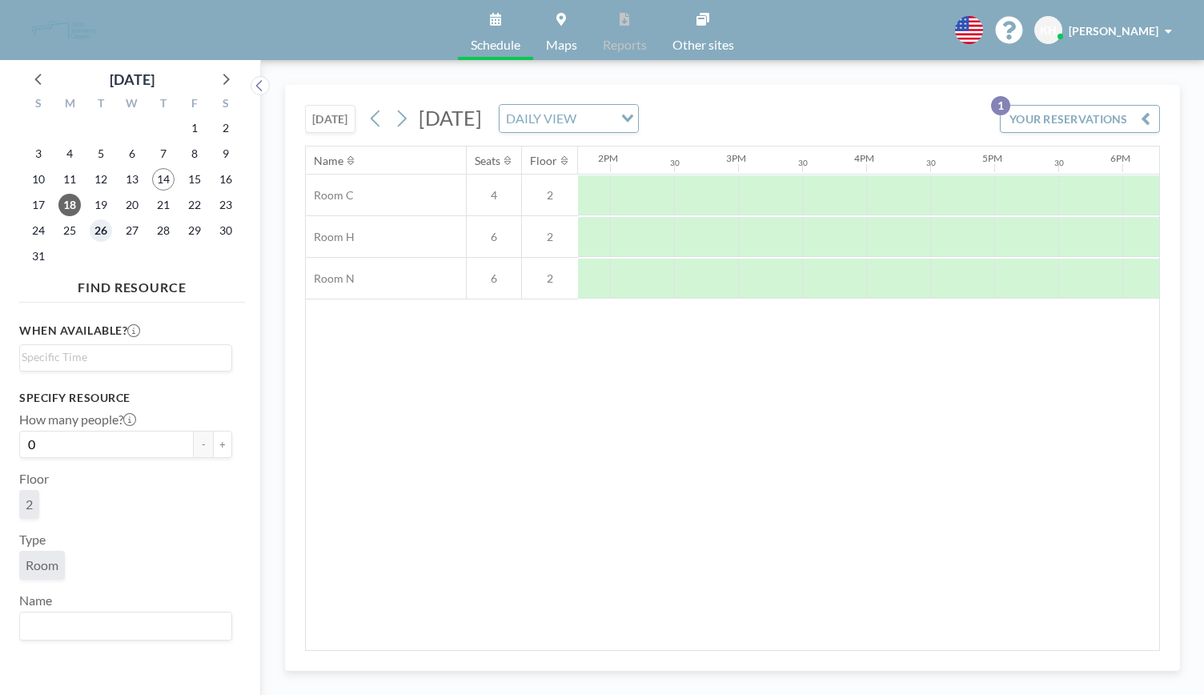
click at [111, 235] on span "26" at bounding box center [101, 230] width 22 height 22
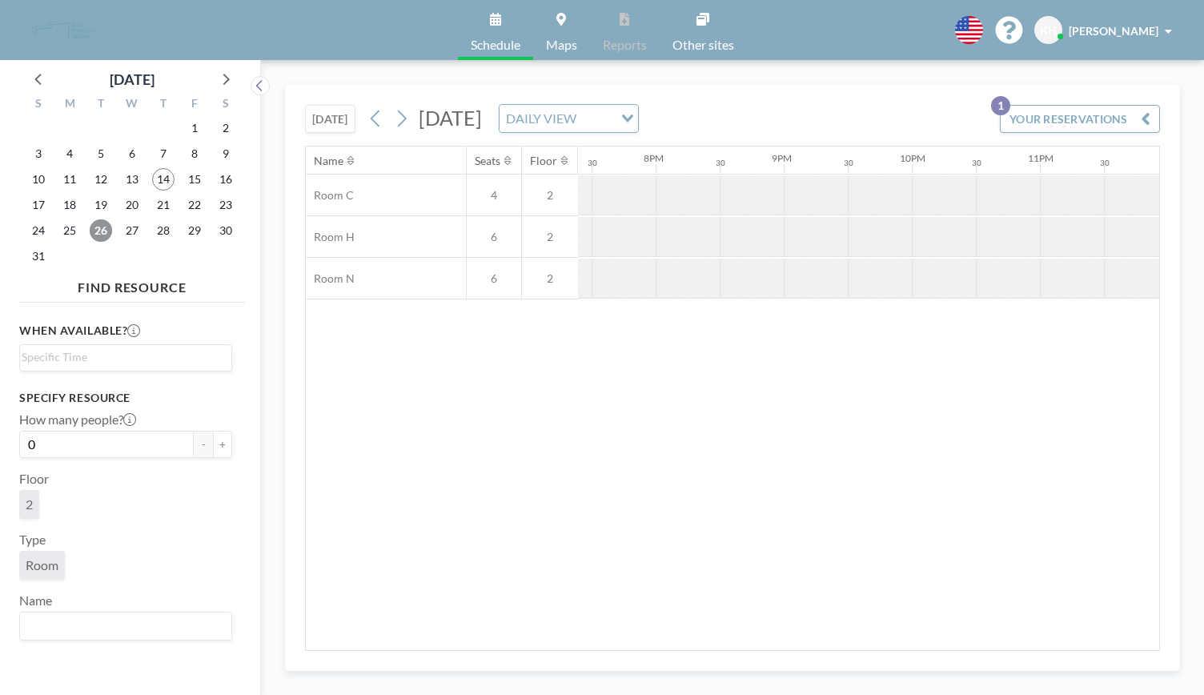
scroll to position [0, 2494]
click at [127, 200] on span "20" at bounding box center [132, 205] width 22 height 22
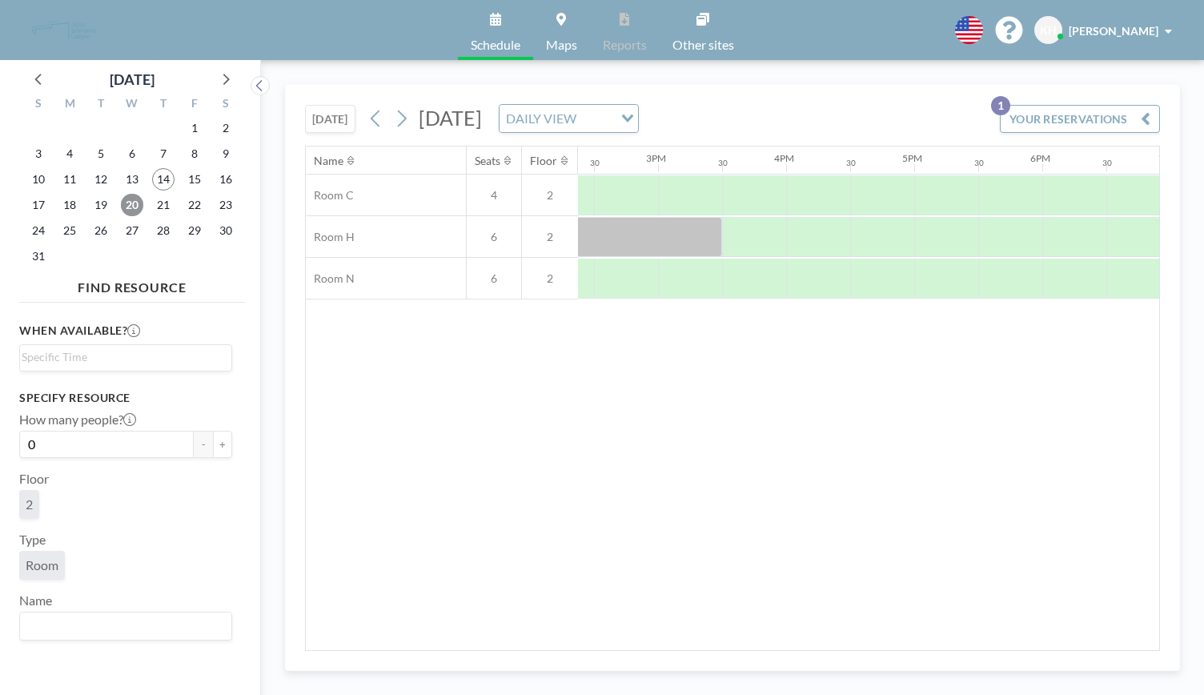
scroll to position [0, 1762]
click at [104, 205] on span "19" at bounding box center [101, 205] width 22 height 22
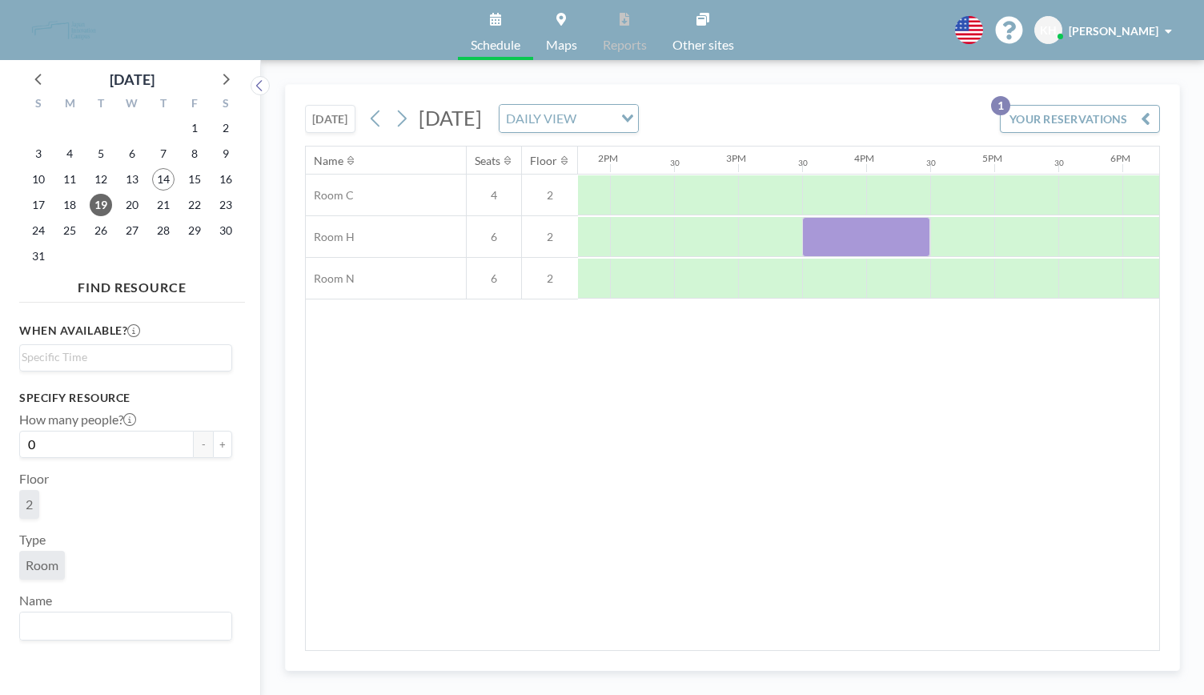
click at [603, 570] on div "Name Seats Floor 12AM 30 1AM 30 2AM 30 3AM 30 4AM 30 5AM 30 6AM 30 7AM 30 8AM 3…" at bounding box center [733, 399] width 854 height 504
click at [453, 541] on div "Name Seats Floor 12AM 30 1AM 30 2AM 30 3AM 30 4AM 30 5AM 30 6AM 30 7AM 30 8AM 3…" at bounding box center [733, 399] width 854 height 504
click at [504, 33] on link "Schedule" at bounding box center [495, 30] width 75 height 60
click at [1141, 115] on icon "button" at bounding box center [1146, 118] width 10 height 19
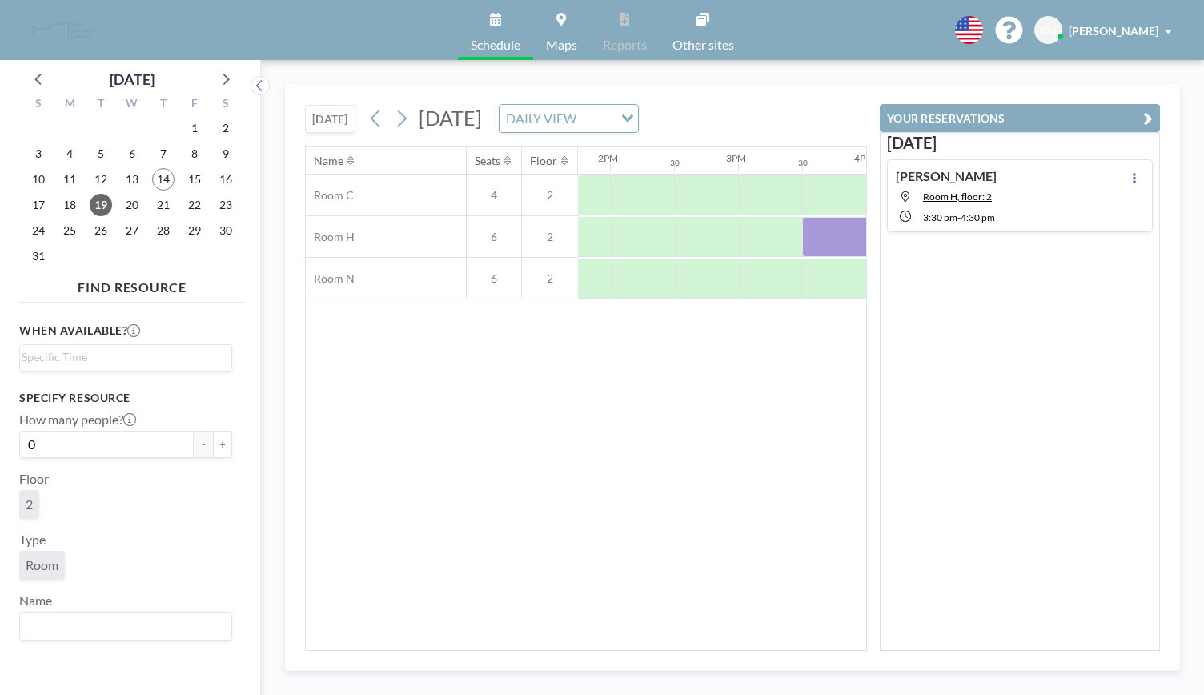
click at [995, 285] on div "Aug 19 NEDO Miyaoka Room H, floor: 2 3:30 PM - 4:30 PM" at bounding box center [1020, 391] width 280 height 519
click at [1132, 178] on icon at bounding box center [1135, 178] width 6 height 10
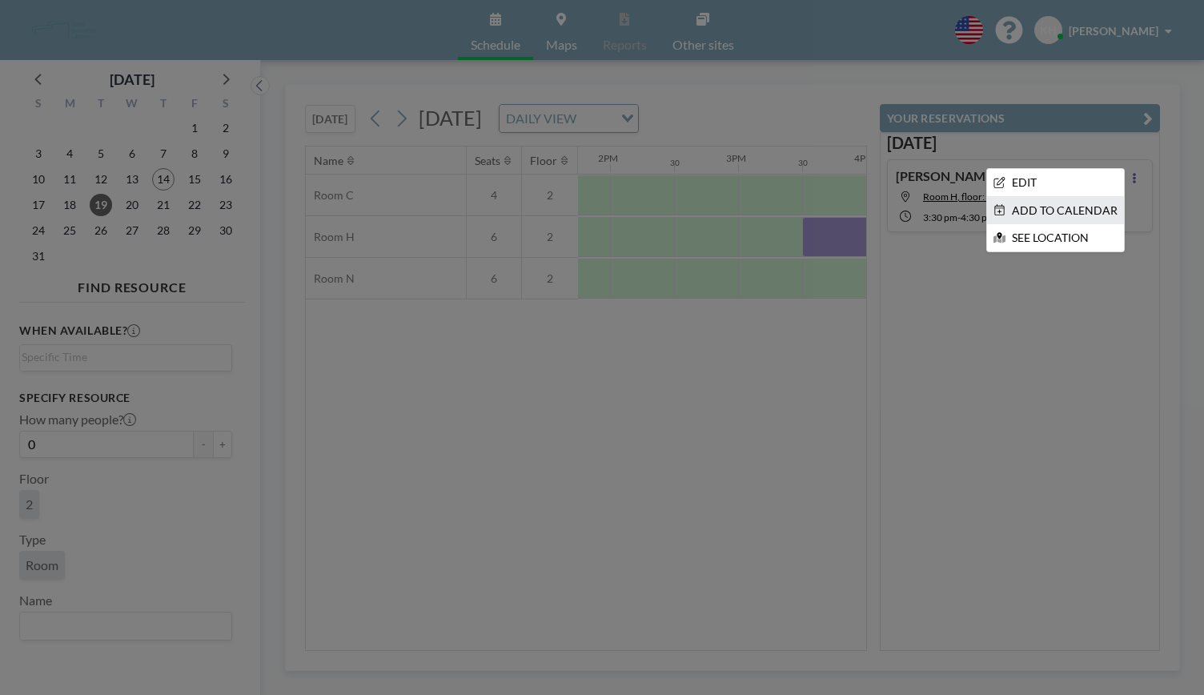
click at [1103, 203] on li "ADD TO CALENDAR" at bounding box center [1055, 210] width 137 height 27
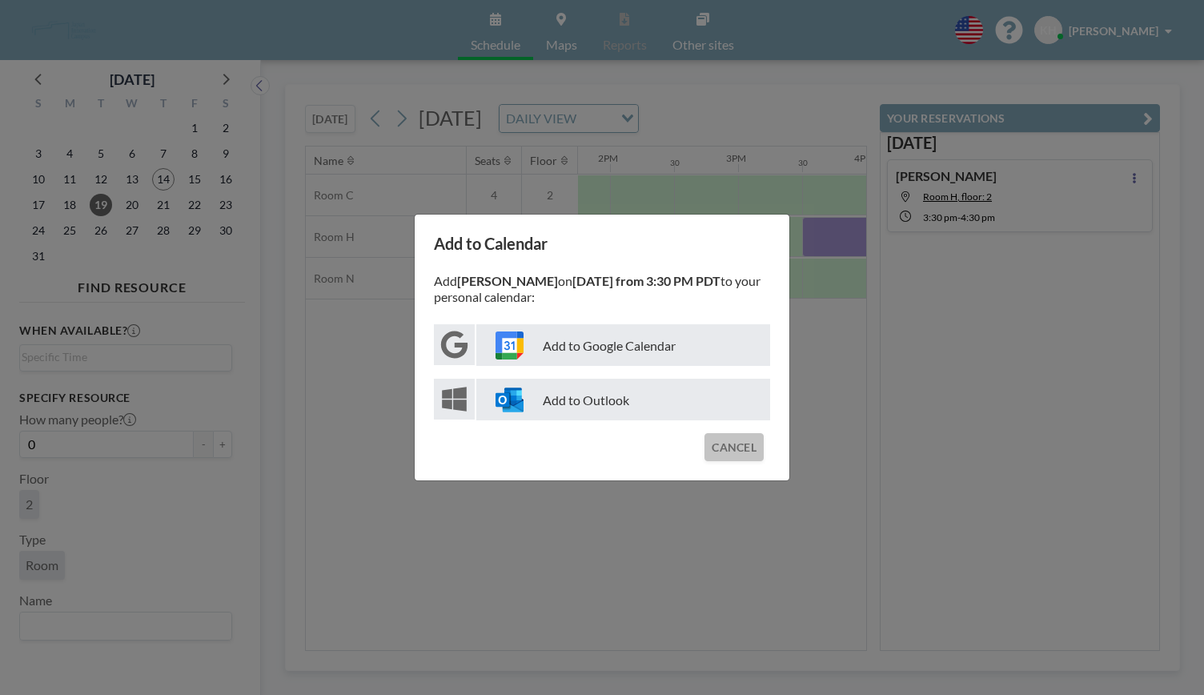
click at [723, 456] on button "CANCEL" at bounding box center [734, 447] width 59 height 28
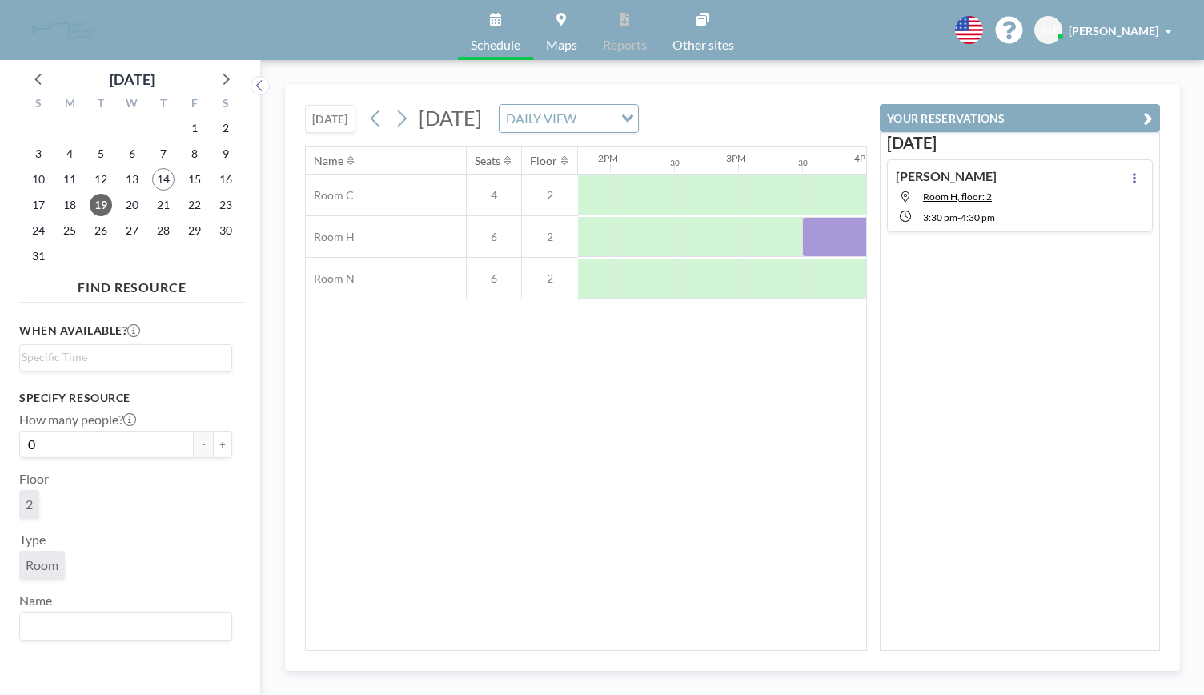
click at [1003, 170] on div "NEDO Miyaoka Room H, floor: 2 3:30 PM - 4:30 PM" at bounding box center [1020, 195] width 266 height 73
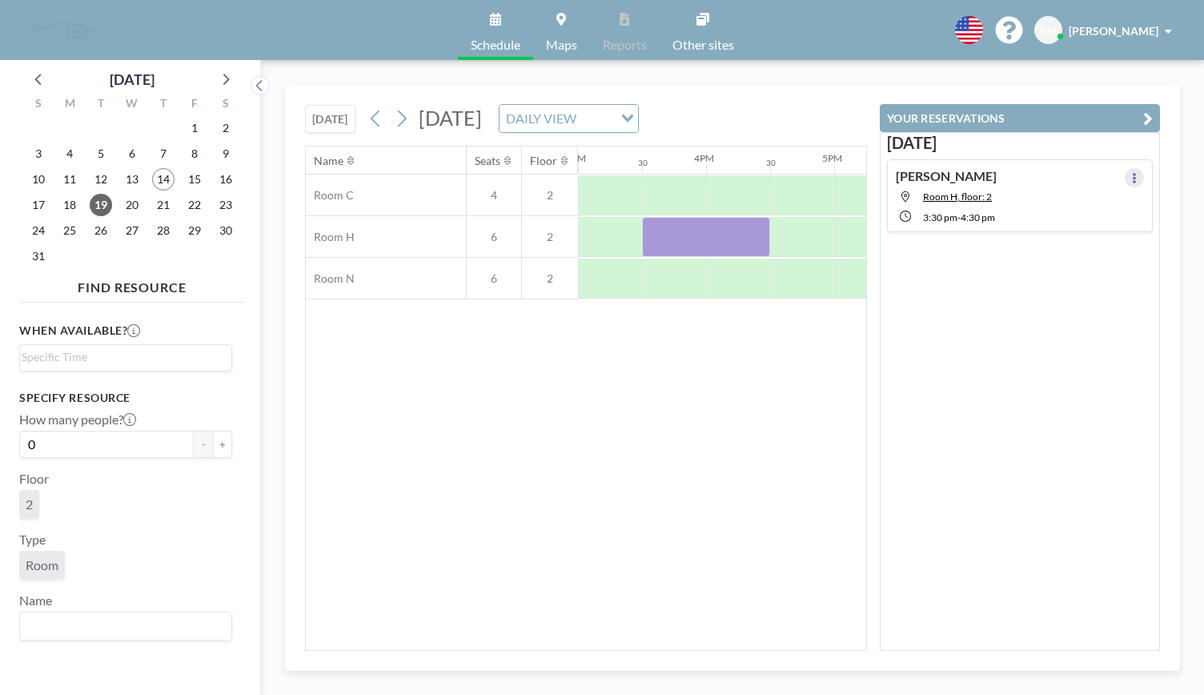
click at [1132, 181] on icon at bounding box center [1135, 178] width 6 height 10
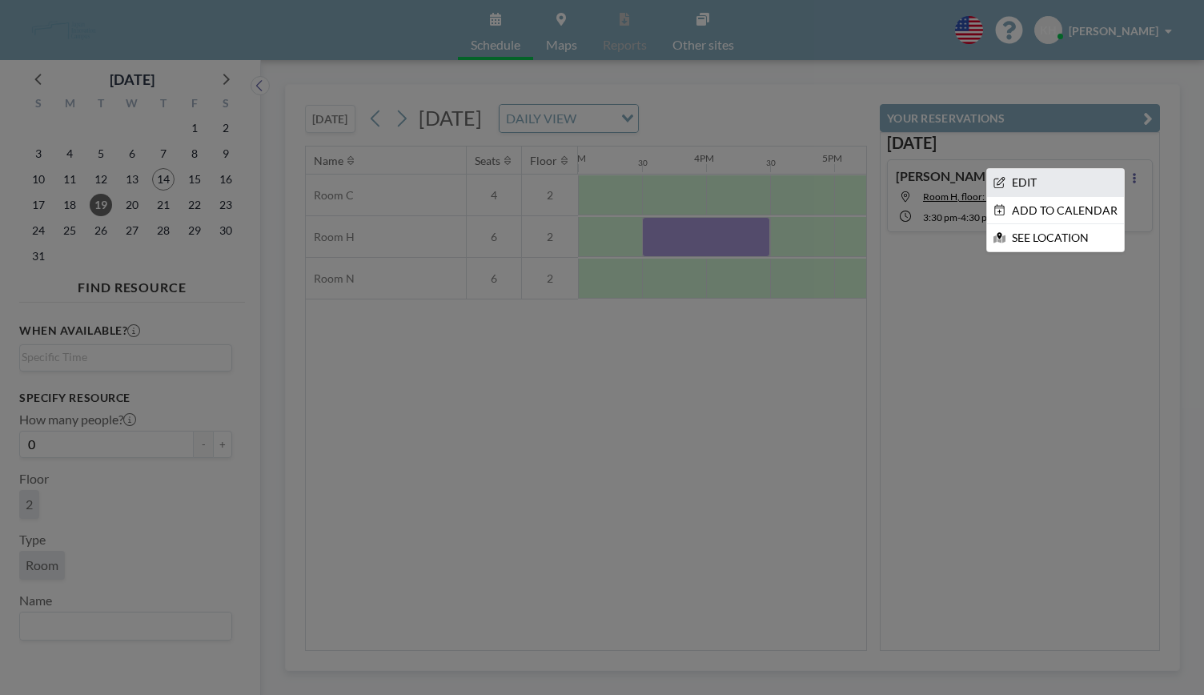
click at [1064, 183] on li "EDIT" at bounding box center [1055, 182] width 137 height 27
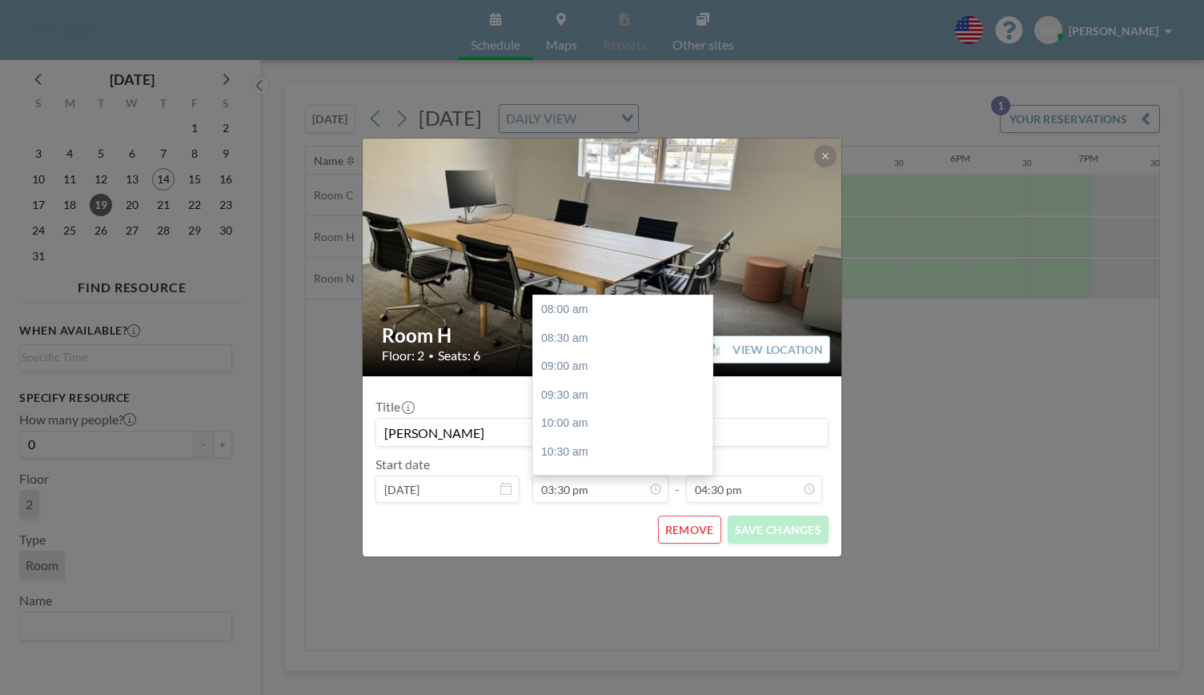
scroll to position [428, 0]
click at [474, 437] on input "NEDO Miyaoka" at bounding box center [602, 432] width 452 height 27
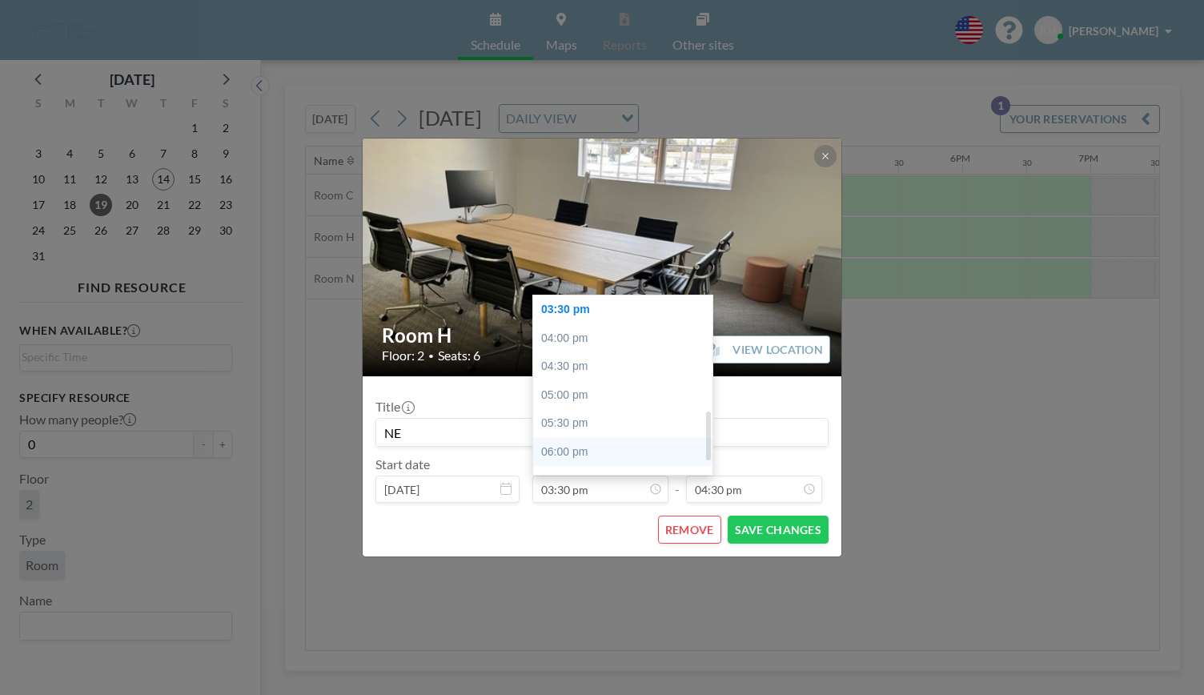
type input "N"
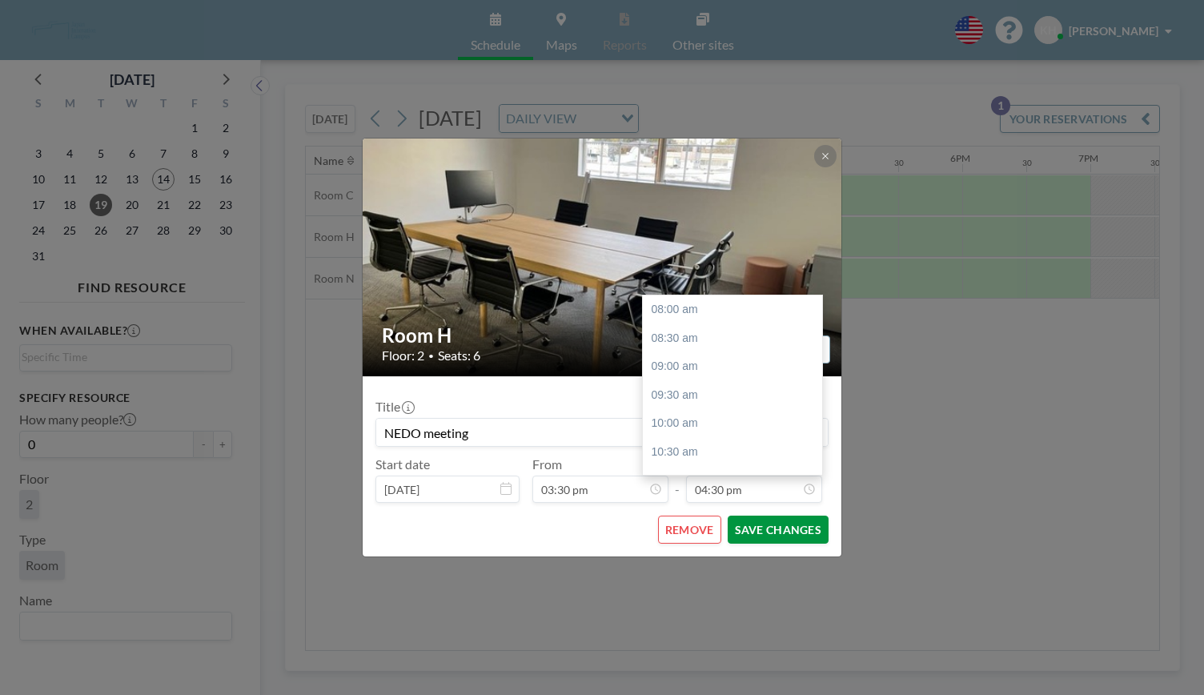
scroll to position [476, 0]
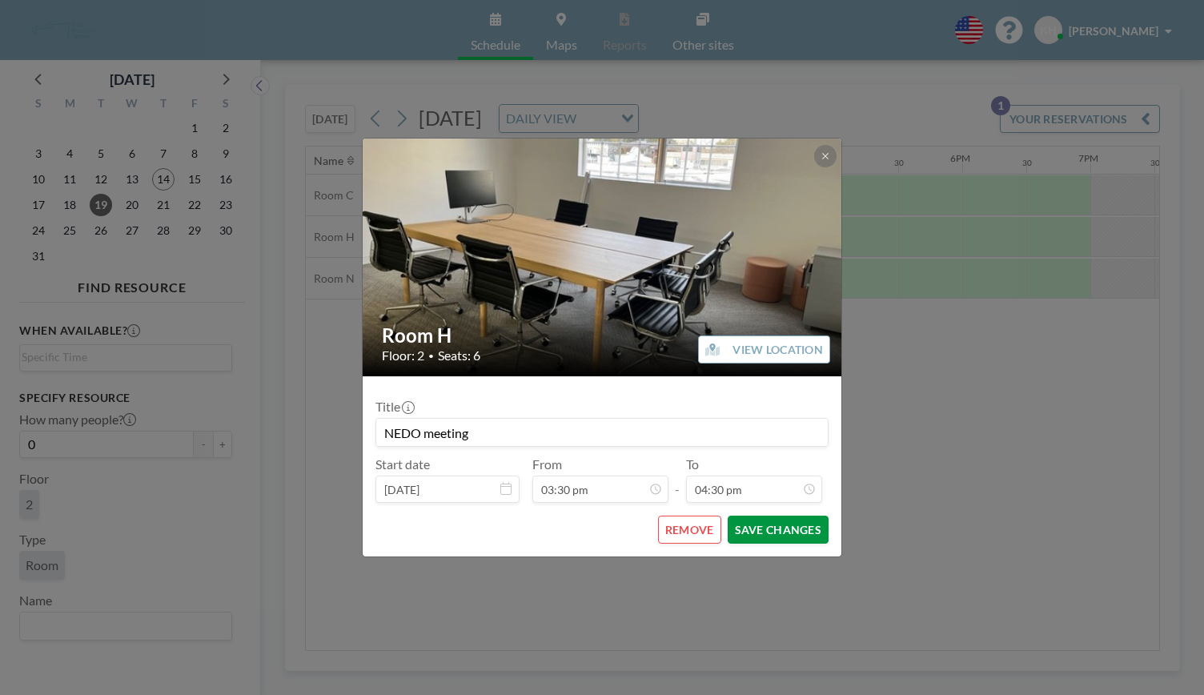
click at [756, 536] on button "SAVE CHANGES" at bounding box center [778, 530] width 101 height 28
type input "NEDO meeting"
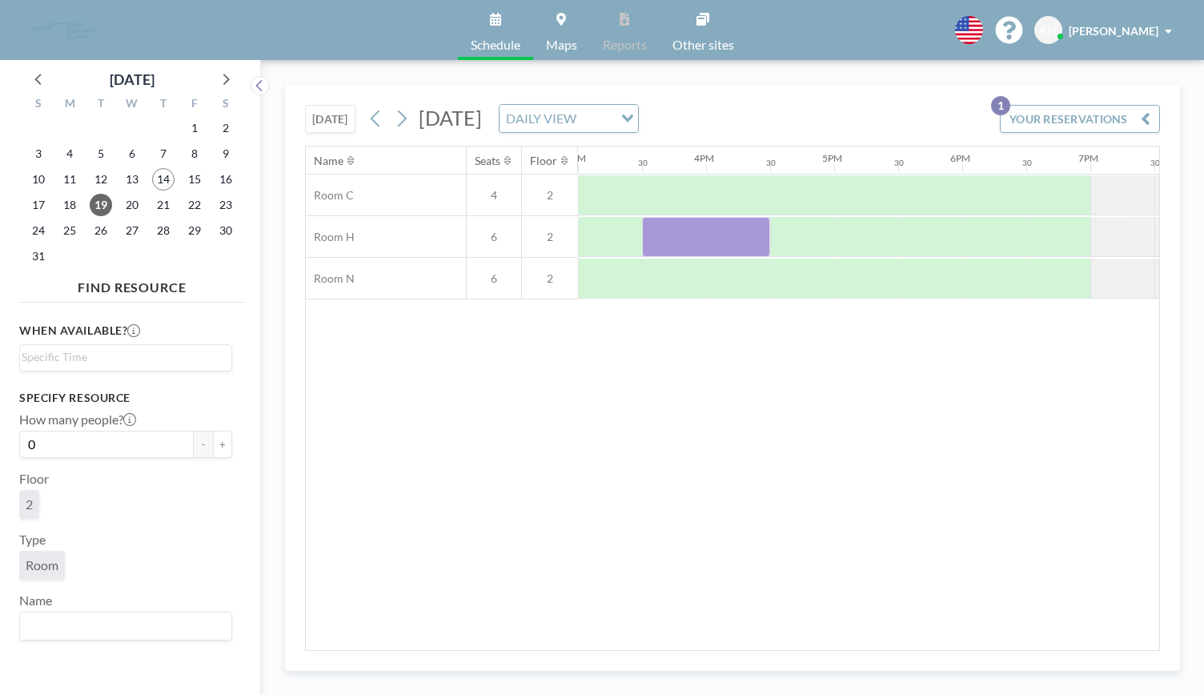
click at [969, 452] on div "Name Seats Floor 12AM 30 1AM 30 2AM 30 3AM 30 4AM 30 5AM 30 6AM 30 7AM 30 8AM 3…" at bounding box center [733, 399] width 854 height 504
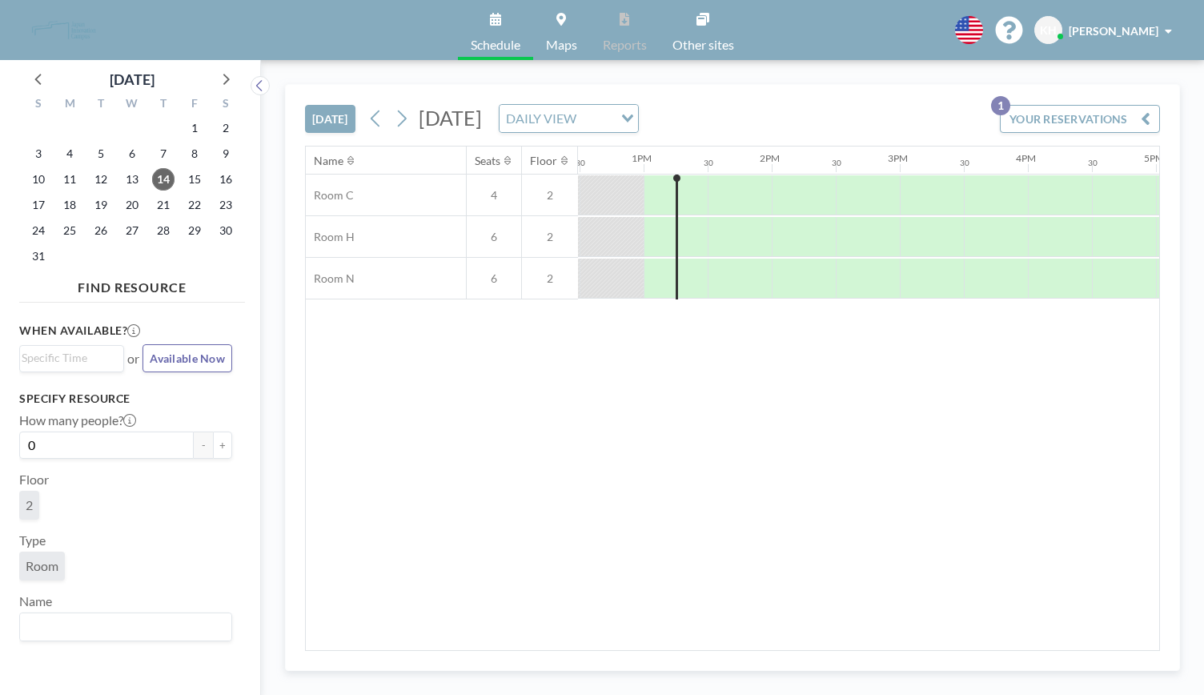
scroll to position [0, 1602]
click at [1169, 30] on span at bounding box center [1168, 31] width 7 height 11
click at [1145, 81] on link "Profile" at bounding box center [1124, 77] width 143 height 32
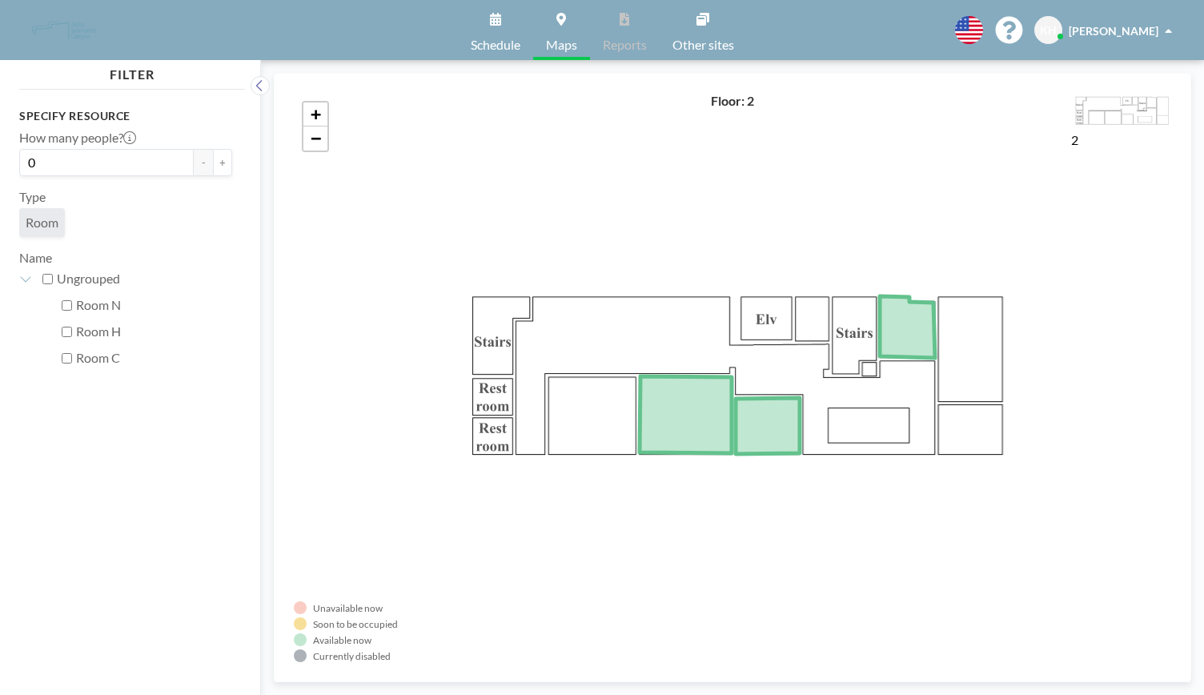
click at [463, 47] on link "Schedule" at bounding box center [495, 30] width 75 height 60
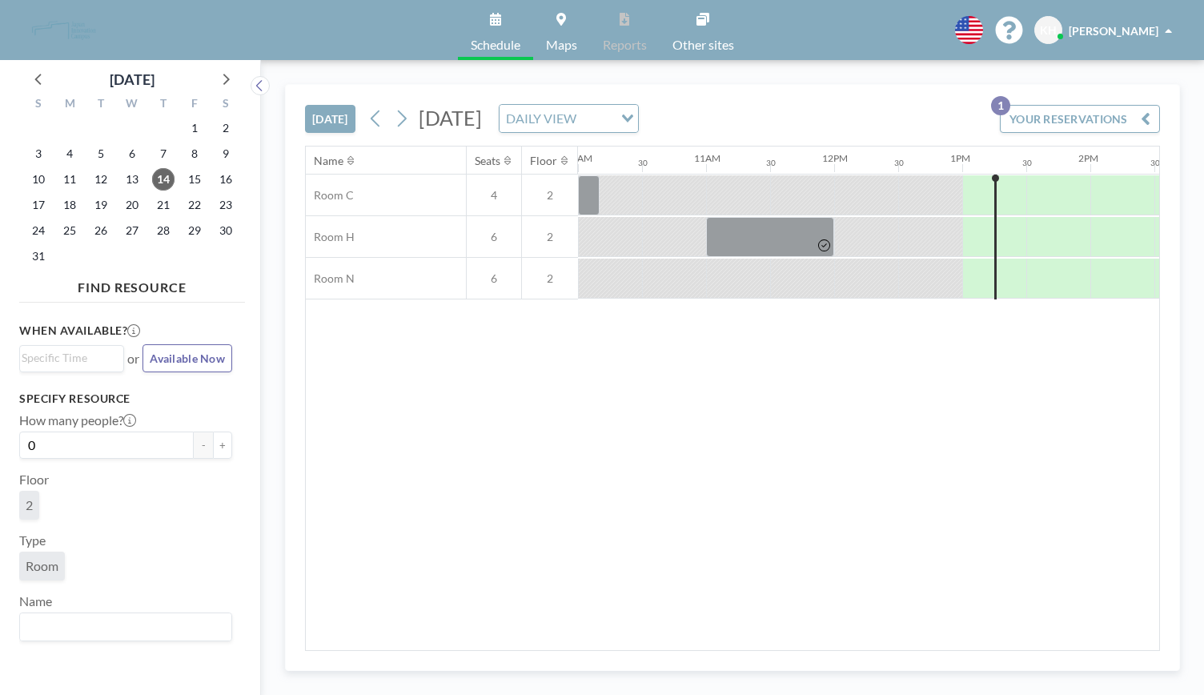
scroll to position [0, 1602]
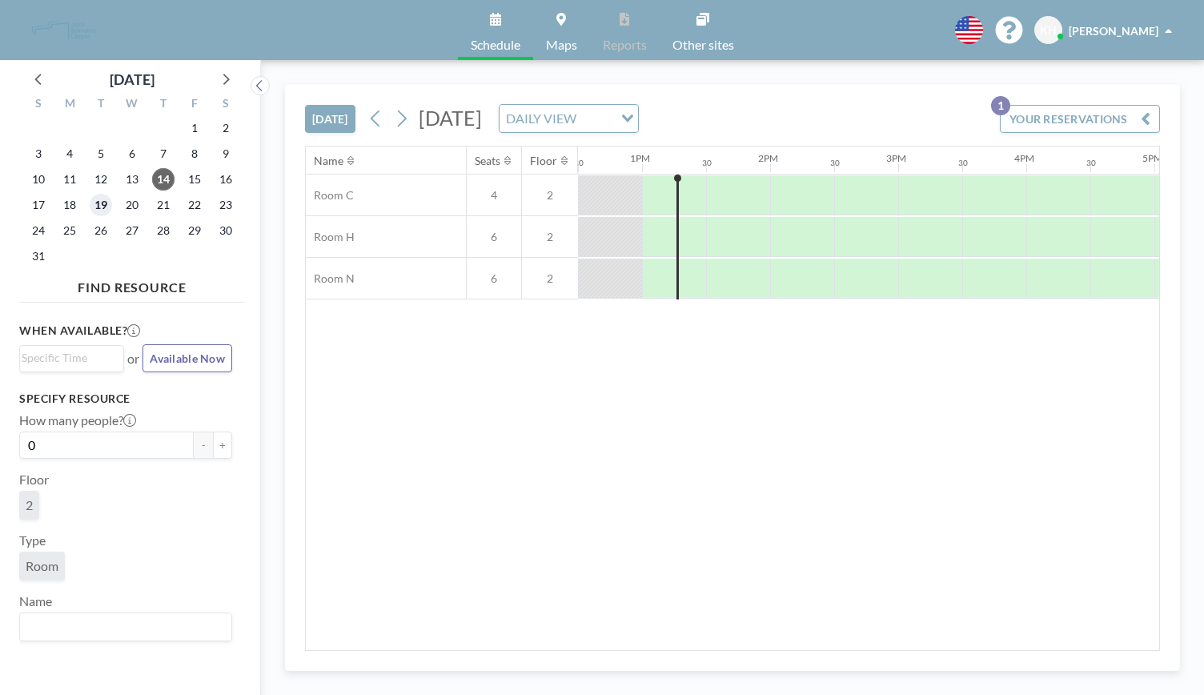
click at [94, 209] on span "19" at bounding box center [101, 205] width 22 height 22
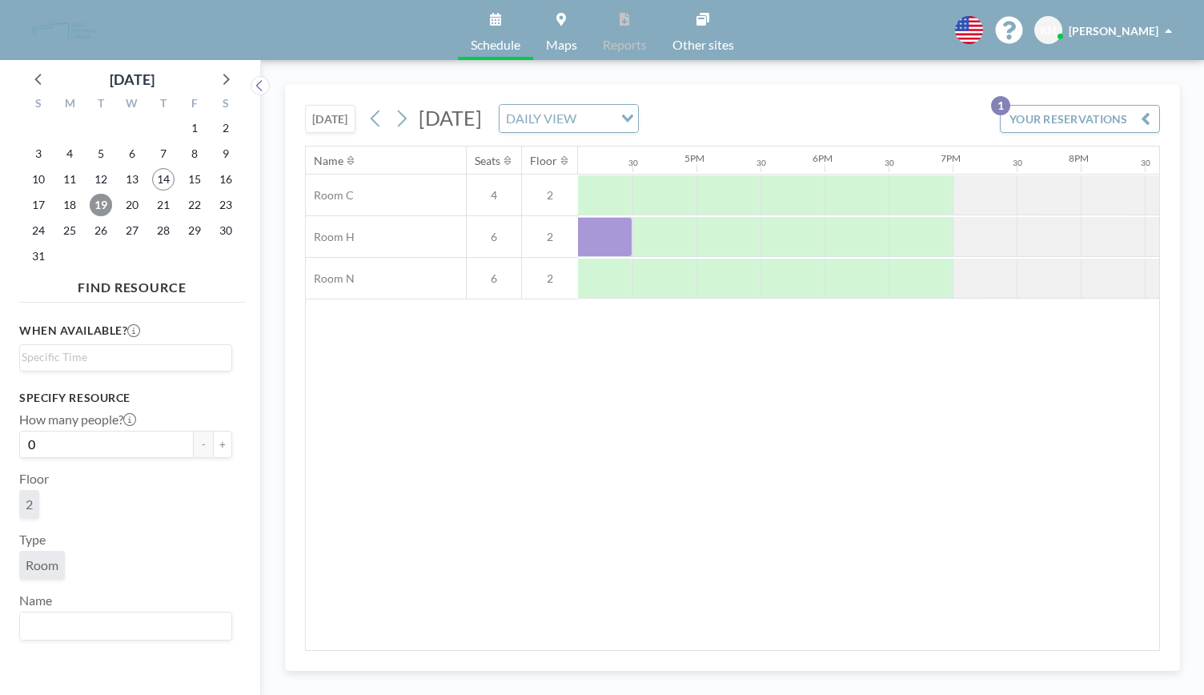
scroll to position [0, 2082]
